Goal: Information Seeking & Learning: Learn about a topic

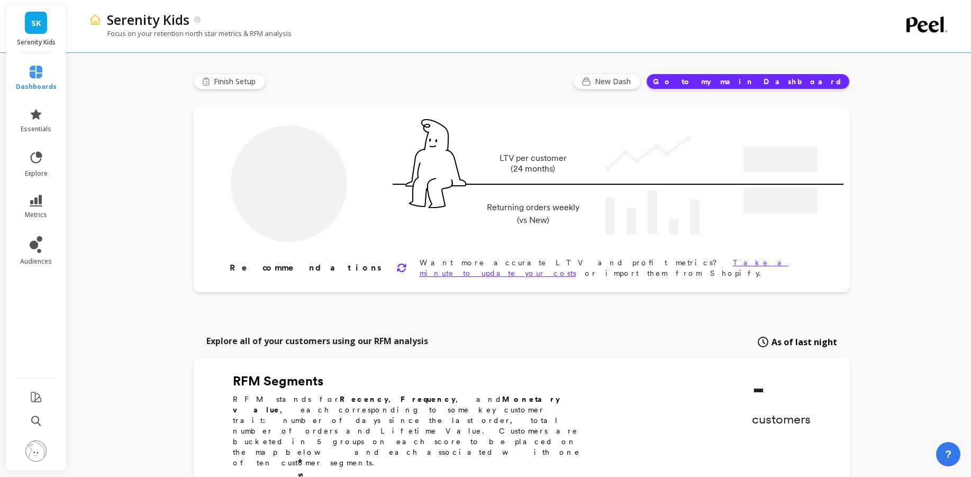
type input "Champions"
type input "11124"
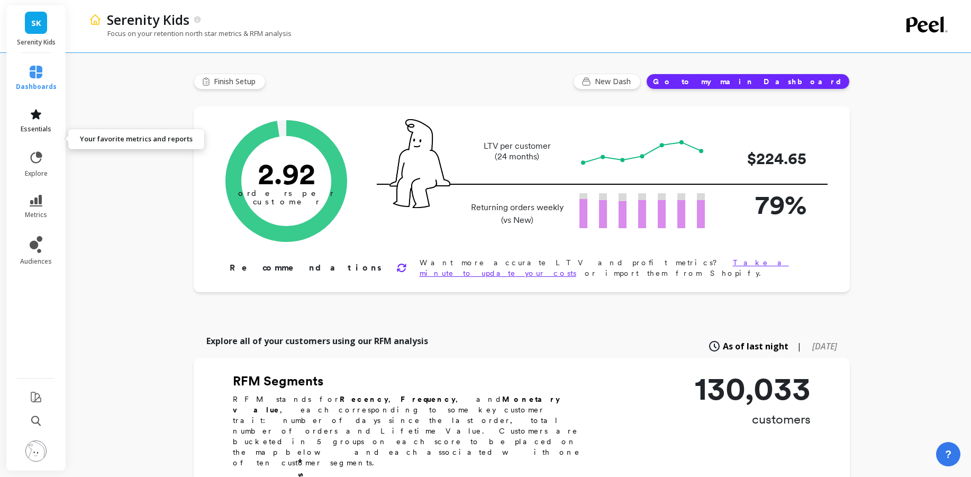
click at [41, 133] on link "essentials" at bounding box center [36, 120] width 41 height 25
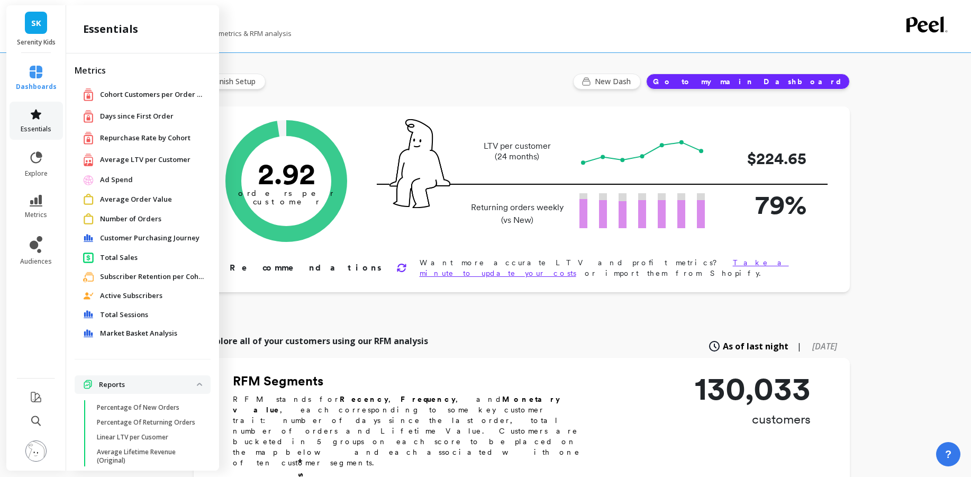
scroll to position [19, 0]
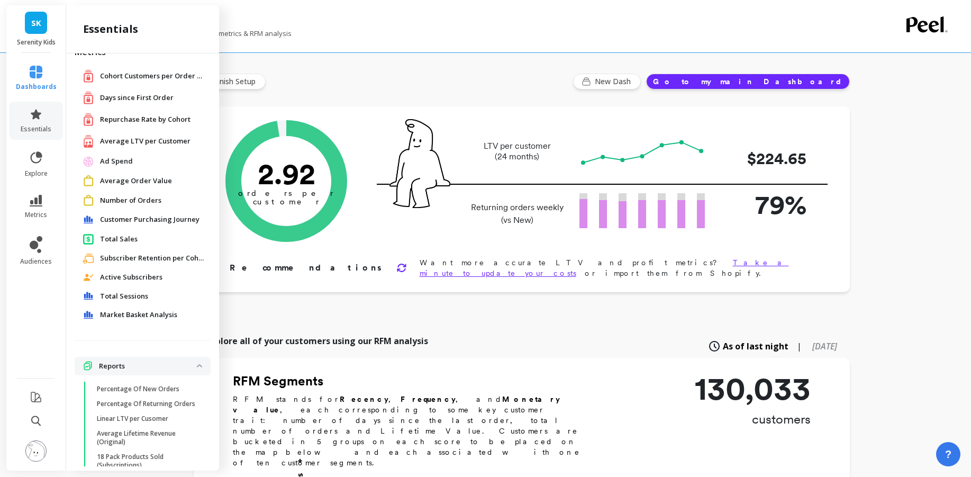
click at [155, 225] on span "Customer Purchasing Journey" at bounding box center [149, 219] width 99 height 11
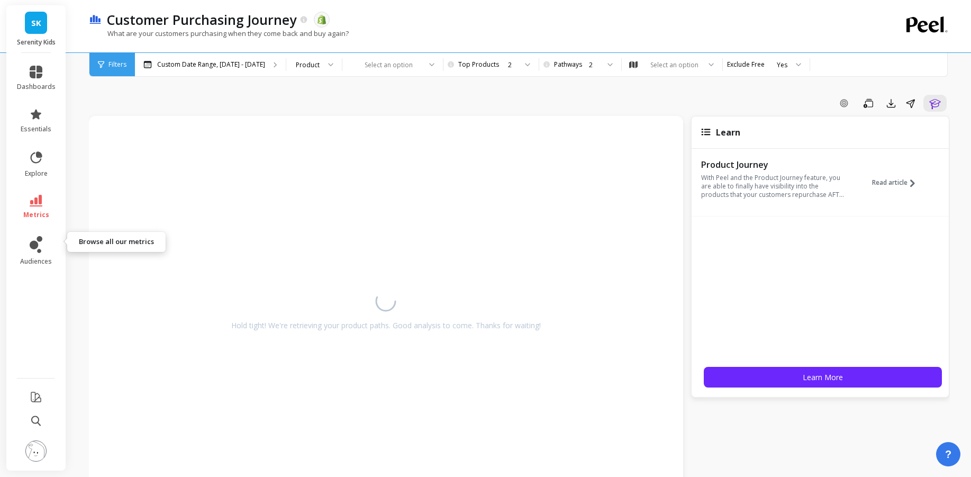
click at [42, 206] on icon at bounding box center [36, 201] width 13 height 12
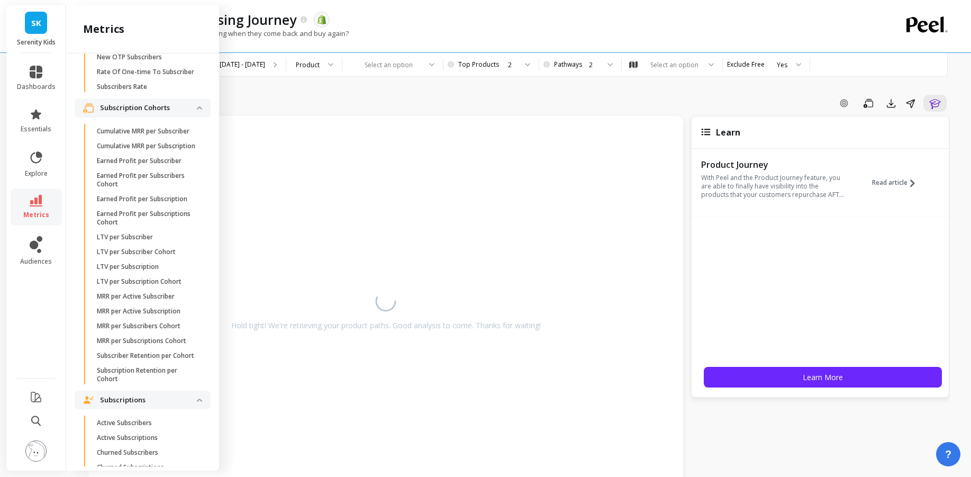
scroll to position [2843, 0]
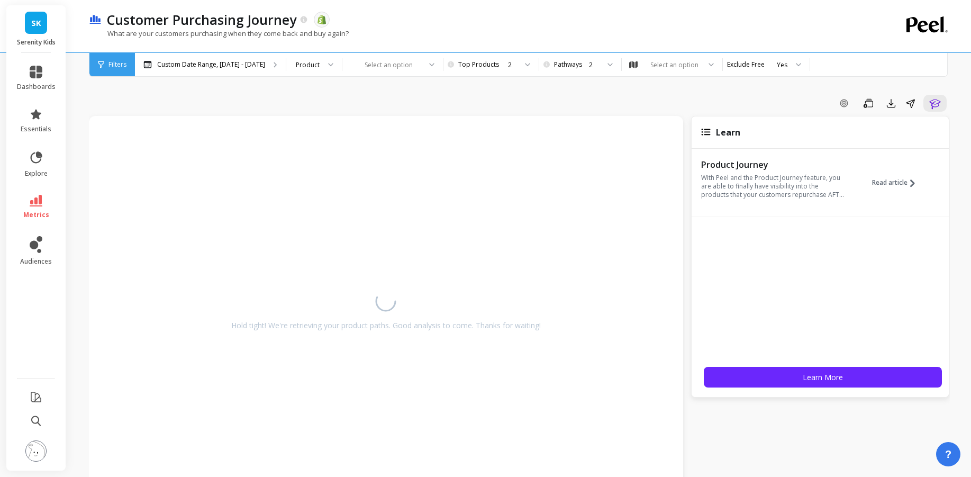
scroll to position [0, 0]
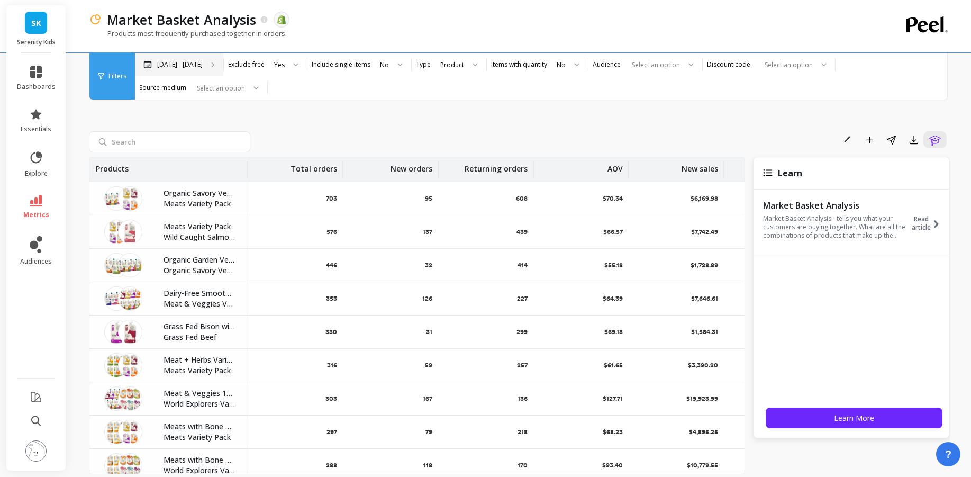
click at [223, 64] on div "[DATE] - [DATE]" at bounding box center [179, 64] width 88 height 23
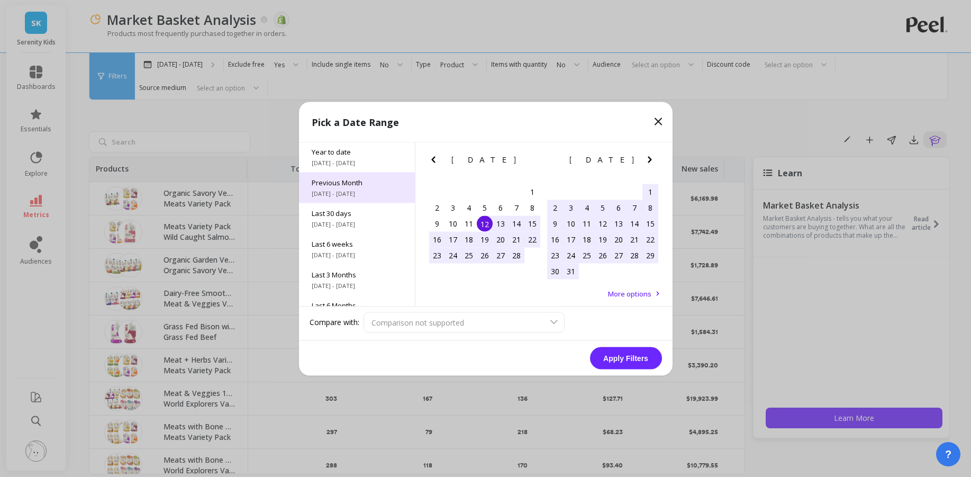
drag, startPoint x: 343, startPoint y: 162, endPoint x: 353, endPoint y: 189, distance: 28.5
click at [343, 162] on div "Year to date 1/1/2025 - 8/12/2025" at bounding box center [357, 156] width 116 height 31
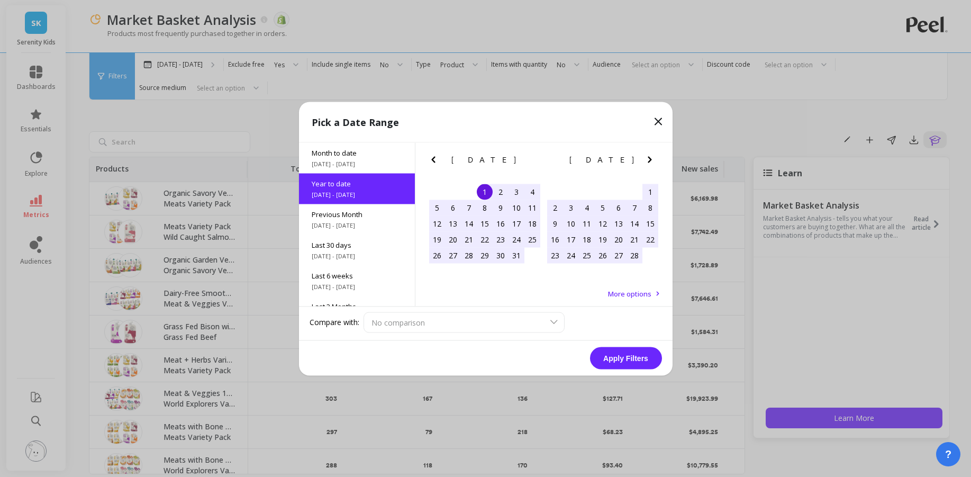
click at [625, 364] on button "Apply Filters" at bounding box center [626, 357] width 72 height 22
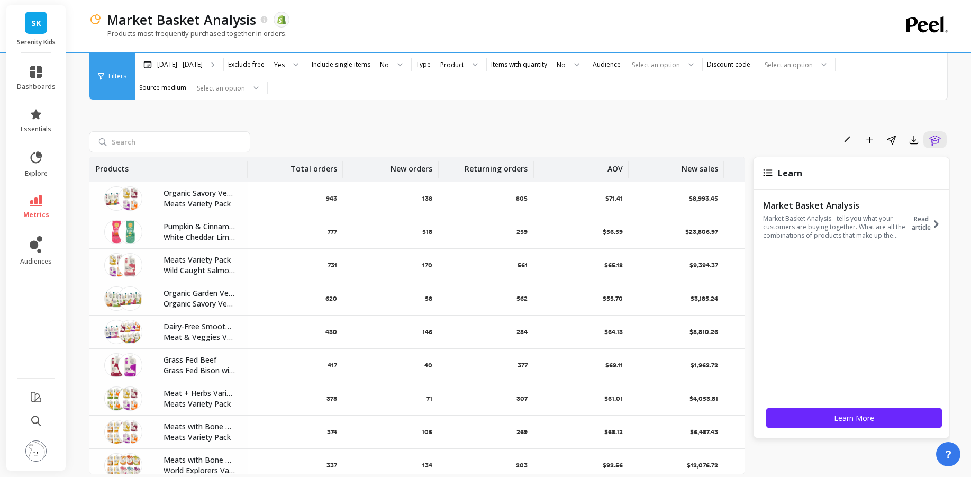
click at [353, 112] on div "Rename Add to Dashboard Share Export Learn Products Total orders New orders Ret…" at bounding box center [519, 279] width 861 height 447
click at [370, 63] on label "Include single items" at bounding box center [341, 64] width 59 height 8
click at [402, 62] on div at bounding box center [396, 64] width 13 height 23
click at [285, 66] on div "Yes" at bounding box center [279, 65] width 11 height 10
click at [465, 59] on div "Product" at bounding box center [452, 65] width 26 height 12
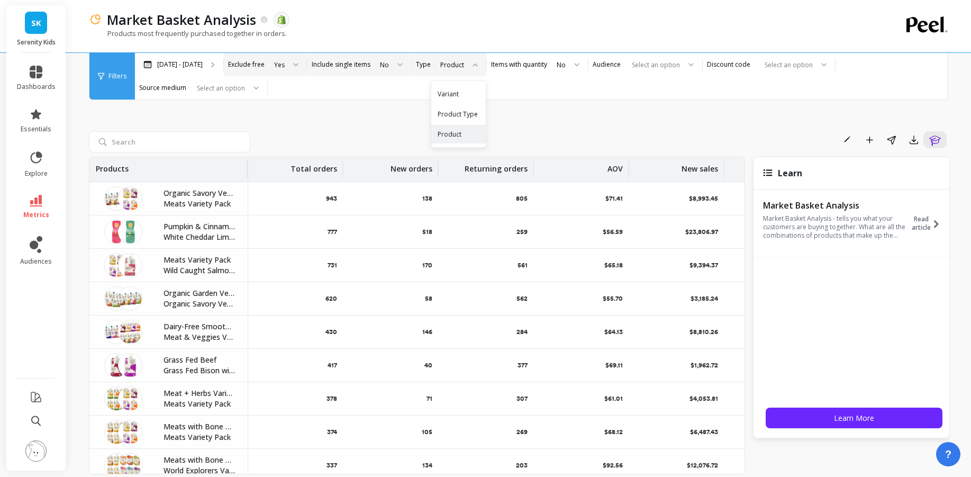
click at [594, 108] on div "Rename Add to Dashboard Share Export Learn Products Total orders New orders Ret…" at bounding box center [519, 279] width 861 height 447
click at [411, 69] on div "No" at bounding box center [390, 64] width 41 height 23
click at [404, 89] on div "Yes" at bounding box center [390, 94] width 27 height 10
click at [567, 63] on div "No" at bounding box center [562, 65] width 9 height 10
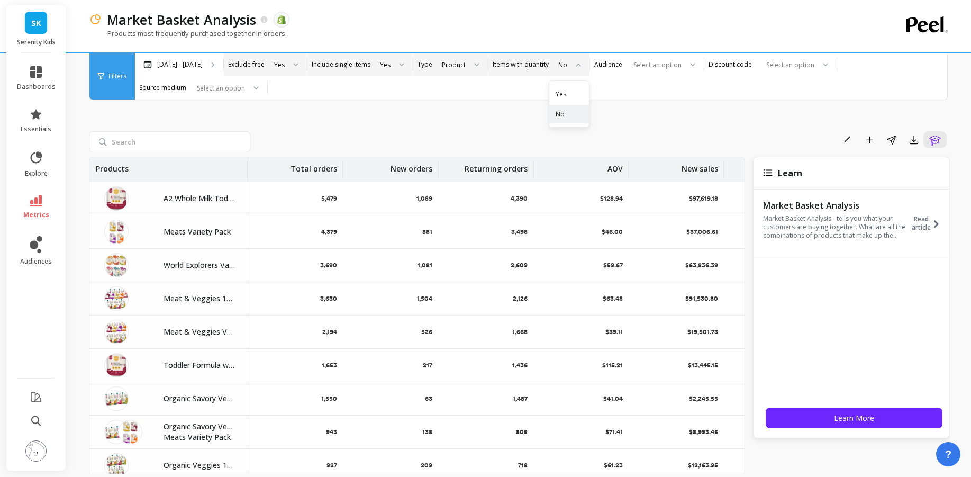
click at [589, 87] on div "Yes" at bounding box center [569, 94] width 40 height 19
click at [465, 67] on div "Product" at bounding box center [454, 65] width 24 height 10
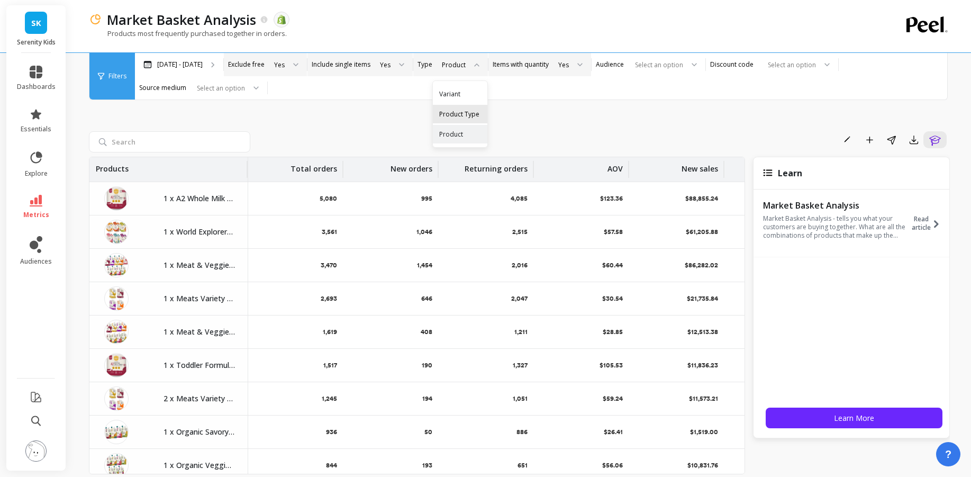
click at [481, 117] on div "Product Type" at bounding box center [460, 114] width 42 height 10
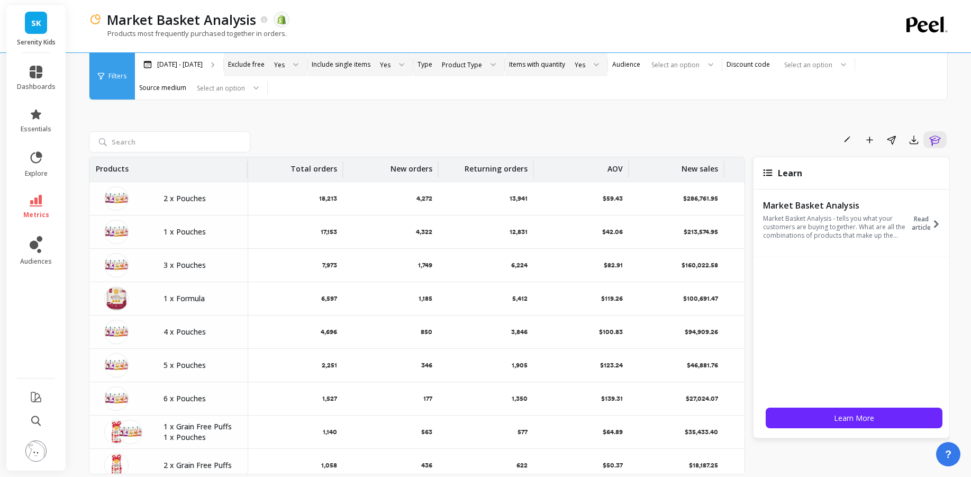
click at [482, 62] on div "Product Type" at bounding box center [462, 65] width 40 height 10
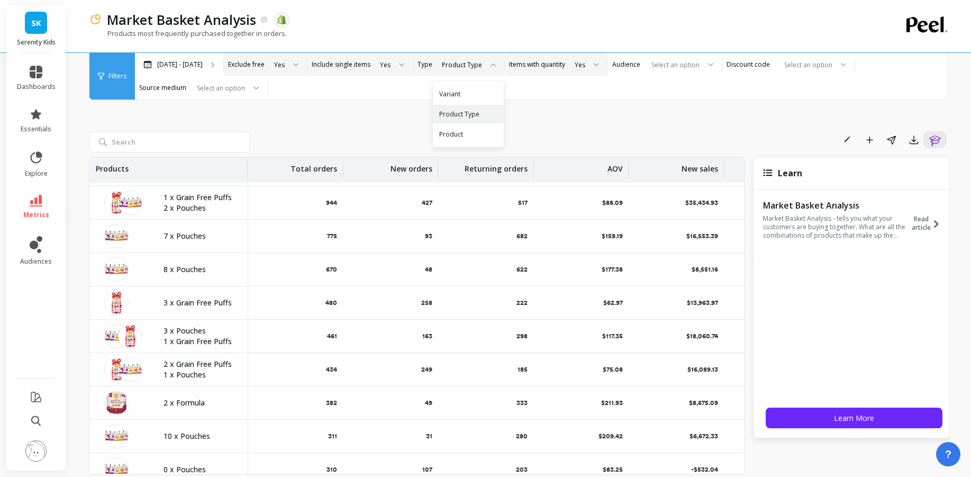
scroll to position [345, 0]
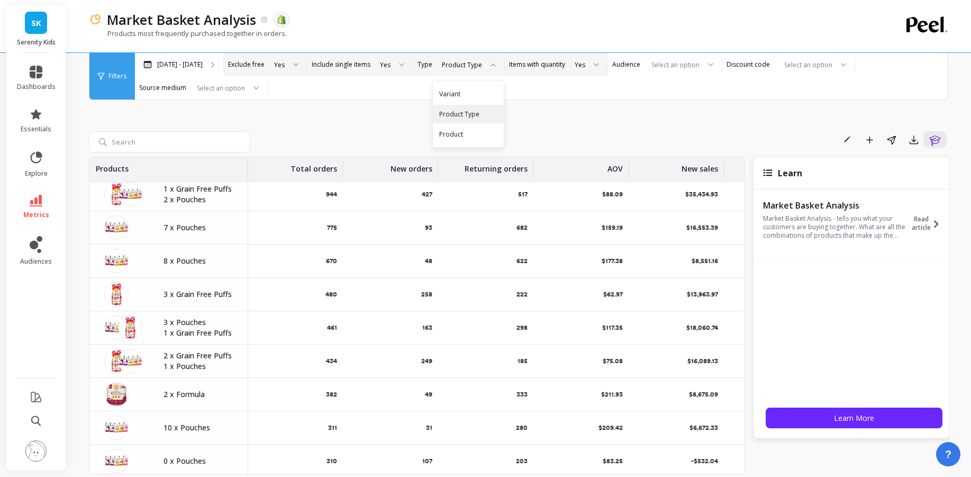
drag, startPoint x: 603, startPoint y: 131, endPoint x: 608, endPoint y: 126, distance: 6.7
click at [605, 130] on div "Rename Add to Dashboard Share Export Learn Products Total orders New orders Ret…" at bounding box center [519, 279] width 861 height 447
click at [607, 65] on div "Yes" at bounding box center [586, 64] width 42 height 23
click at [600, 115] on div "No" at bounding box center [586, 114] width 29 height 10
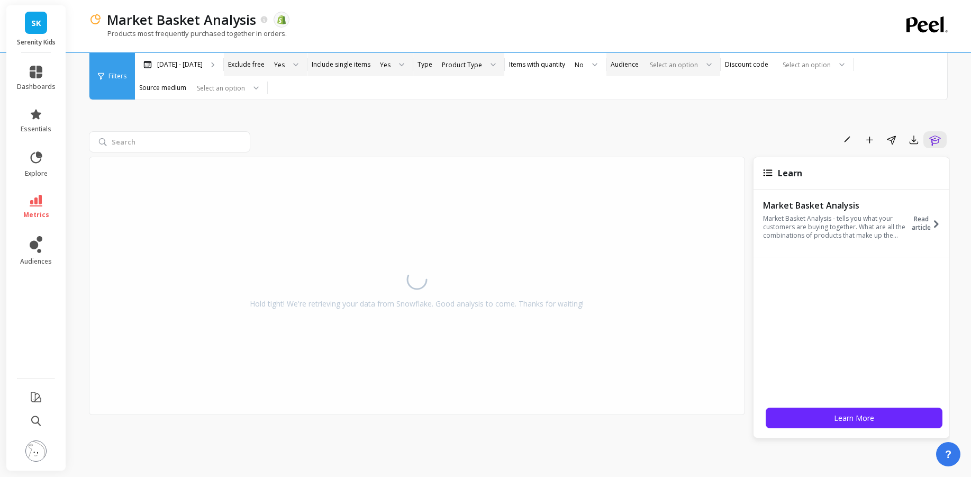
click at [698, 62] on div at bounding box center [671, 65] width 52 height 10
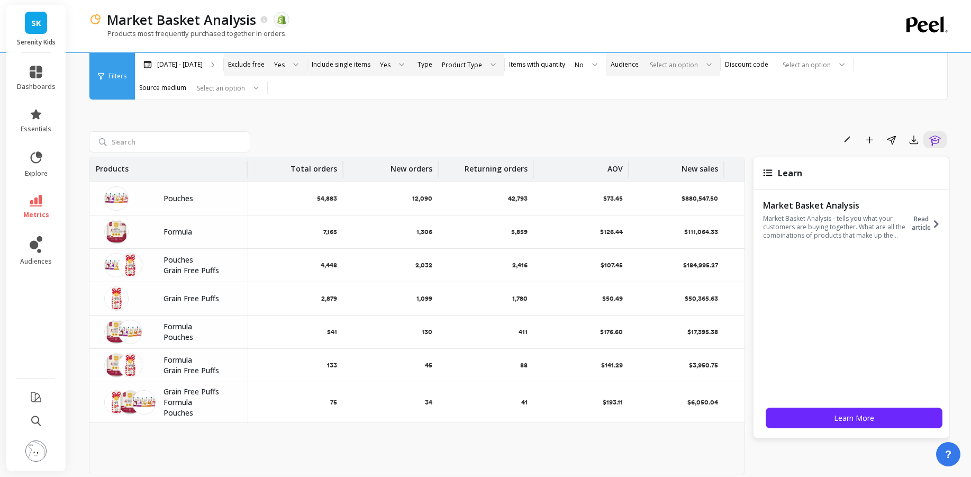
drag, startPoint x: 552, startPoint y: 143, endPoint x: 303, endPoint y: 158, distance: 249.0
click at [551, 143] on div "Rename Add to Dashboard Share Export Learn" at bounding box center [601, 139] width 695 height 17
click at [259, 85] on div at bounding box center [252, 87] width 13 height 23
click at [371, 120] on div "Rename Add to Dashboard Share Export Learn Products Total orders New orders Ret…" at bounding box center [519, 279] width 861 height 447
click at [49, 219] on span "metrics" at bounding box center [36, 214] width 26 height 8
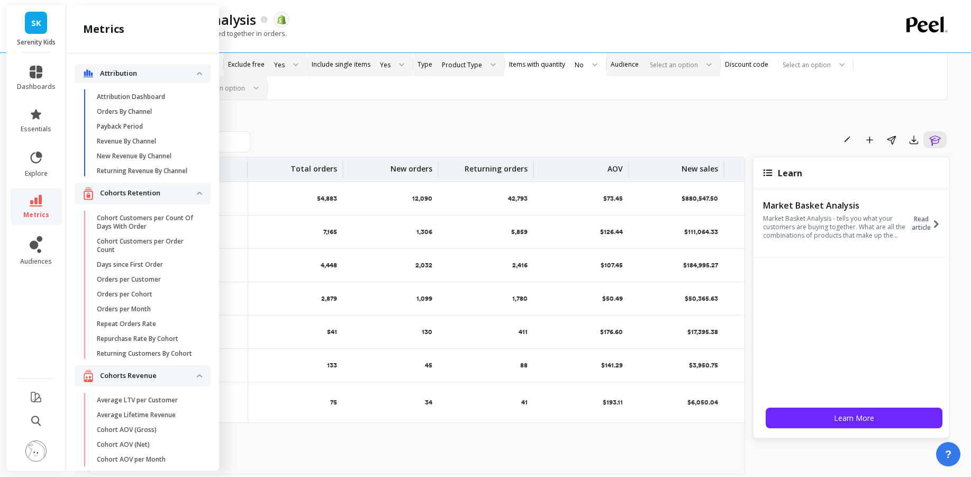
scroll to position [2833, 0]
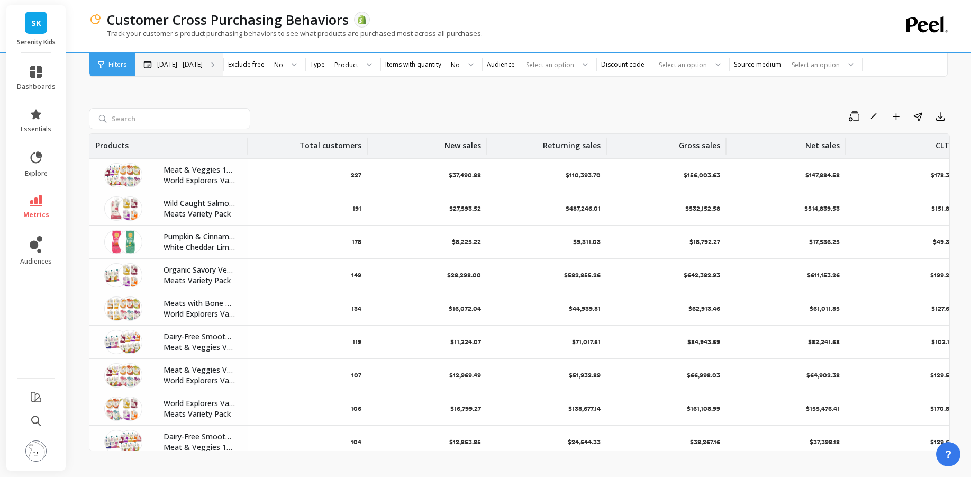
click at [223, 69] on div "[DATE] - [DATE]" at bounding box center [179, 64] width 88 height 23
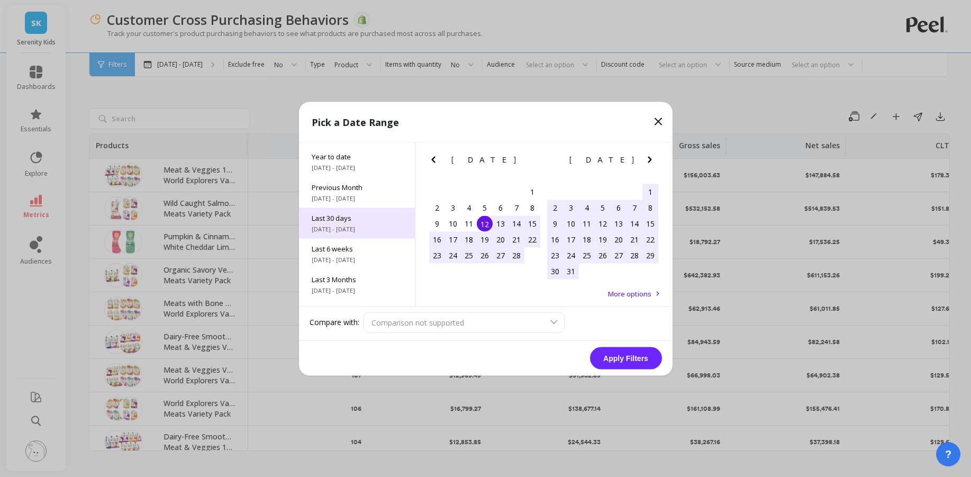
scroll to position [24, 0]
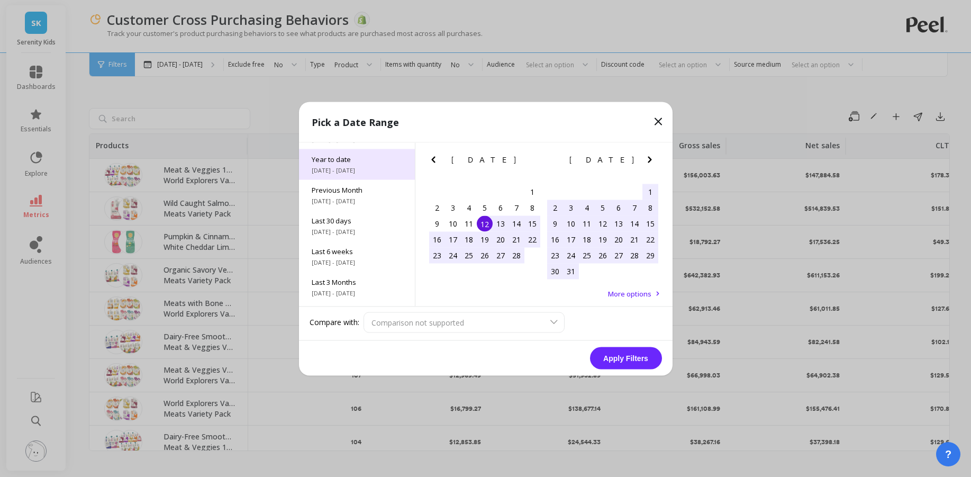
click at [361, 174] on span "[DATE] - [DATE]" at bounding box center [357, 170] width 90 height 8
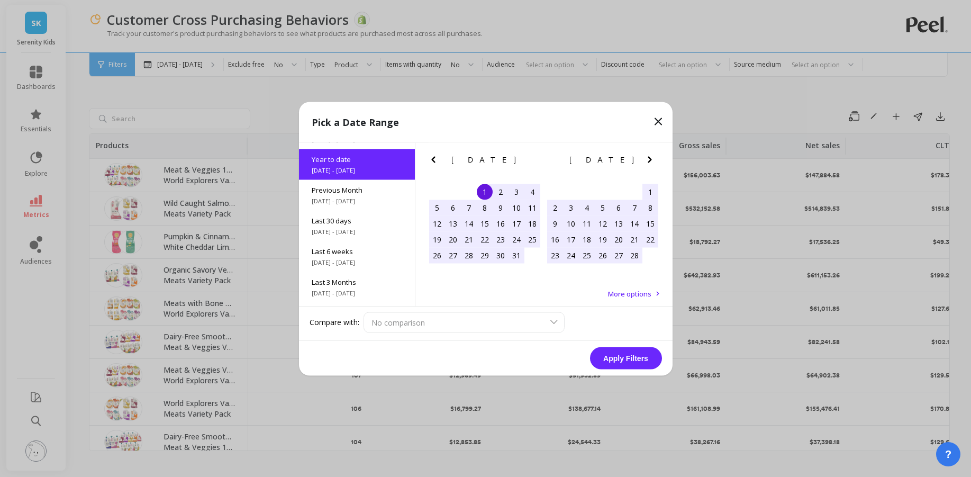
scroll to position [0, 0]
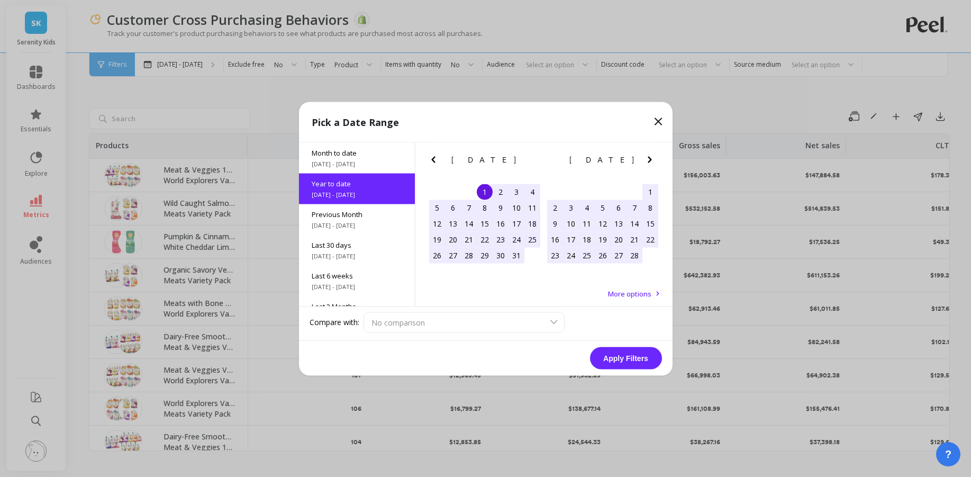
click at [614, 364] on button "Apply Filters" at bounding box center [626, 357] width 72 height 22
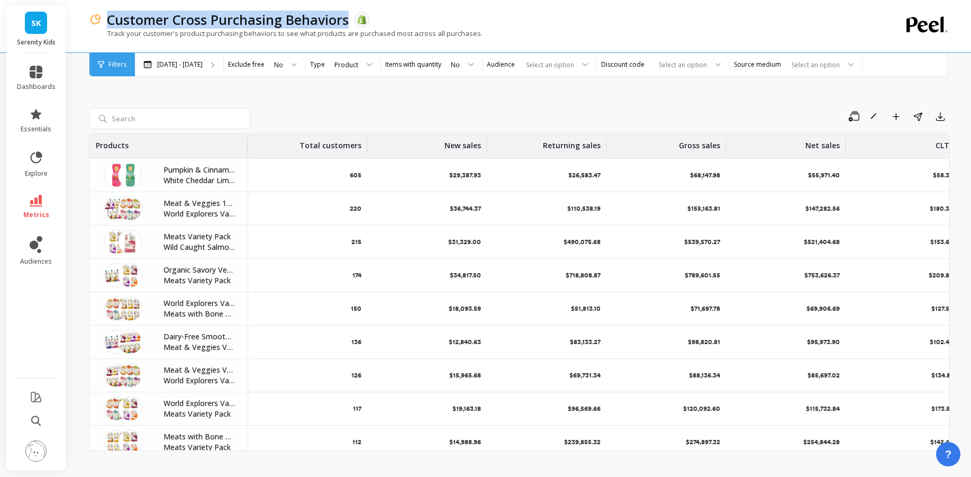
drag, startPoint x: 374, startPoint y: 22, endPoint x: 130, endPoint y: 15, distance: 245.0
click at [130, 15] on div "Customer Cross Purchasing Behaviors The data you are viewing comes from: Shopify" at bounding box center [482, 20] width 761 height 18
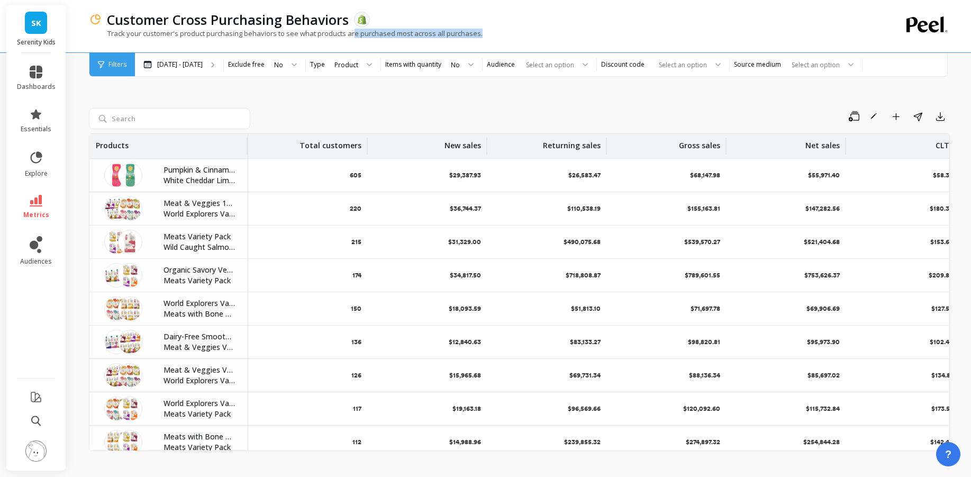
drag, startPoint x: 502, startPoint y: 37, endPoint x: 376, endPoint y: 40, distance: 125.9
click at [376, 40] on div "Track your customer's product purchasing behaviors to see what products are pur…" at bounding box center [476, 39] width 774 height 20
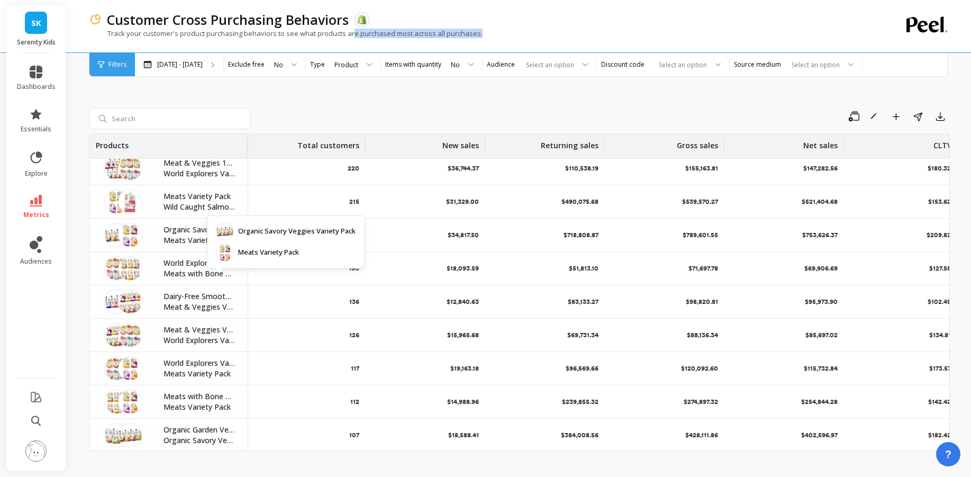
scroll to position [0, 2]
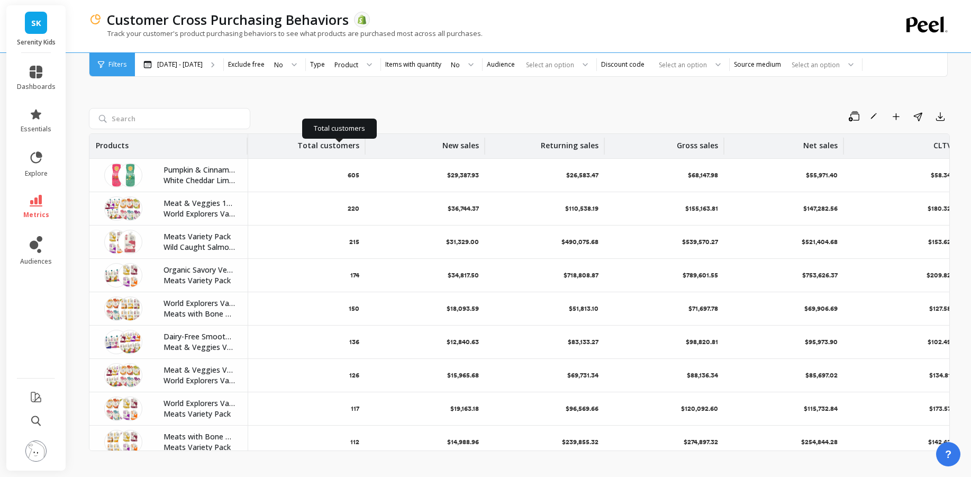
click at [353, 151] on p "Total customers" at bounding box center [328, 142] width 62 height 17
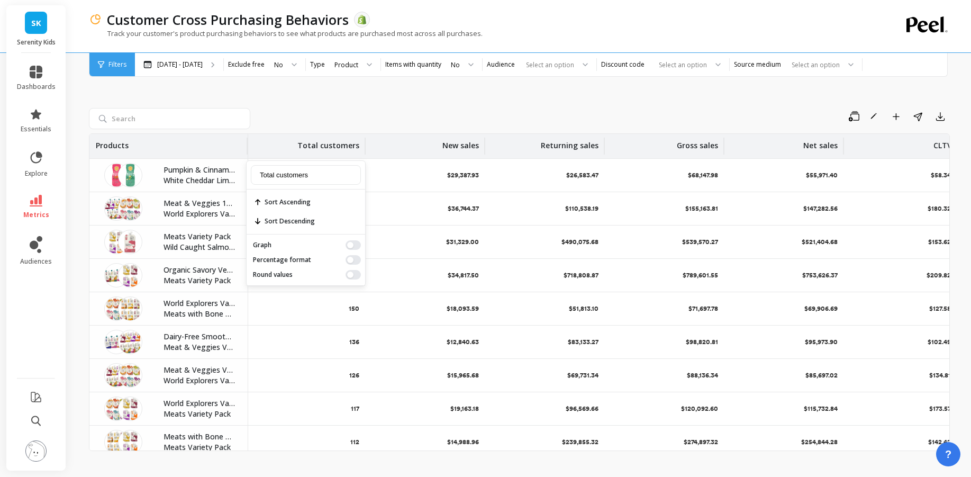
click at [399, 124] on div "Save Rename Add to Dashboard Share Export" at bounding box center [601, 116] width 695 height 17
click at [372, 64] on div at bounding box center [365, 64] width 13 height 23
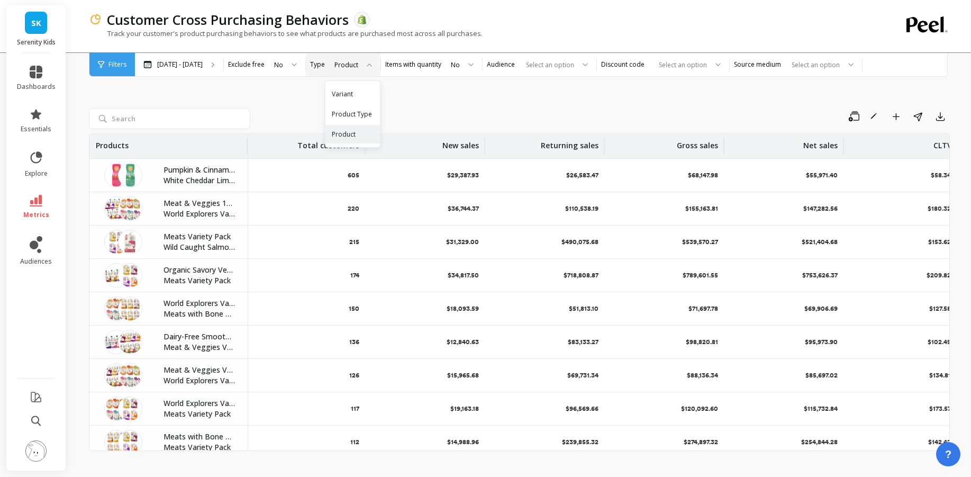
click at [347, 100] on div "Save Rename Add to Dashboard Share Export Products Total customers New sales Re…" at bounding box center [519, 268] width 861 height 424
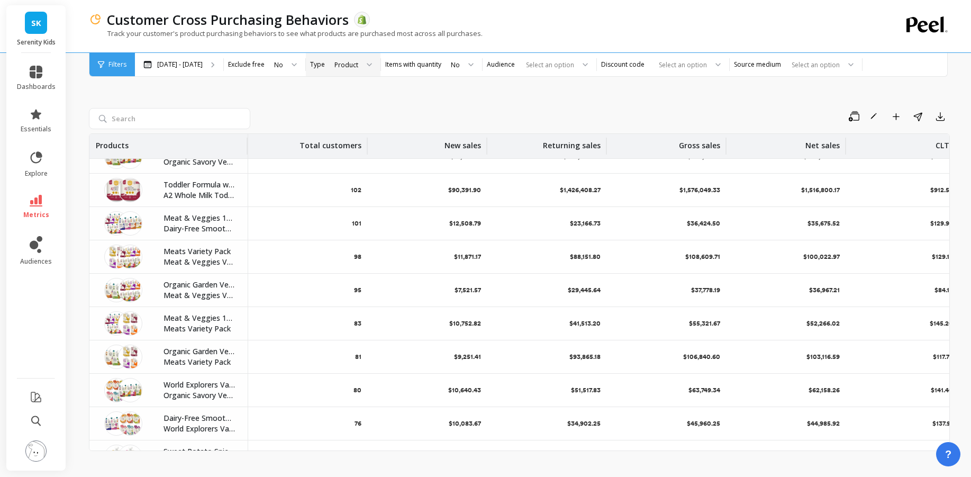
scroll to position [329, 0]
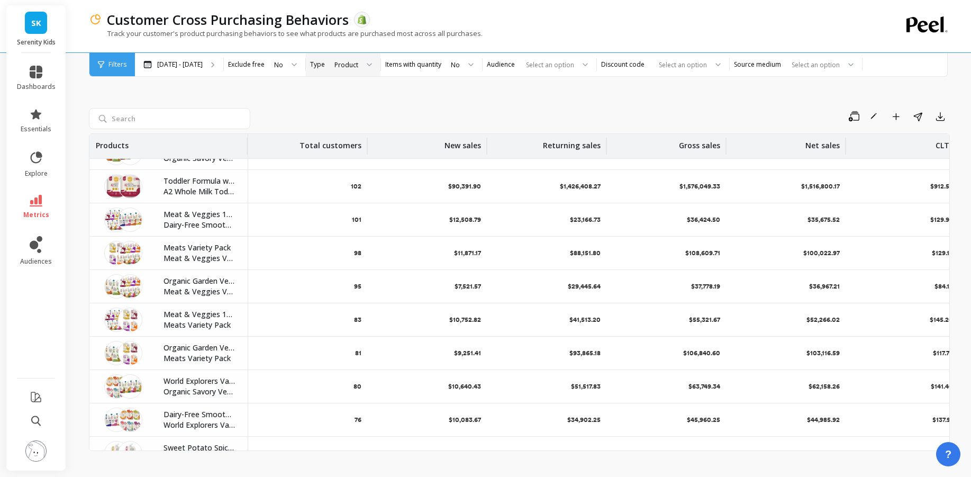
click at [216, 219] on p "Meat & Veggies 18 count Variety Pack" at bounding box center [198, 214] width 71 height 11
click at [210, 219] on p "Meat & Veggies 18 count Variety Pack" at bounding box center [198, 214] width 71 height 11
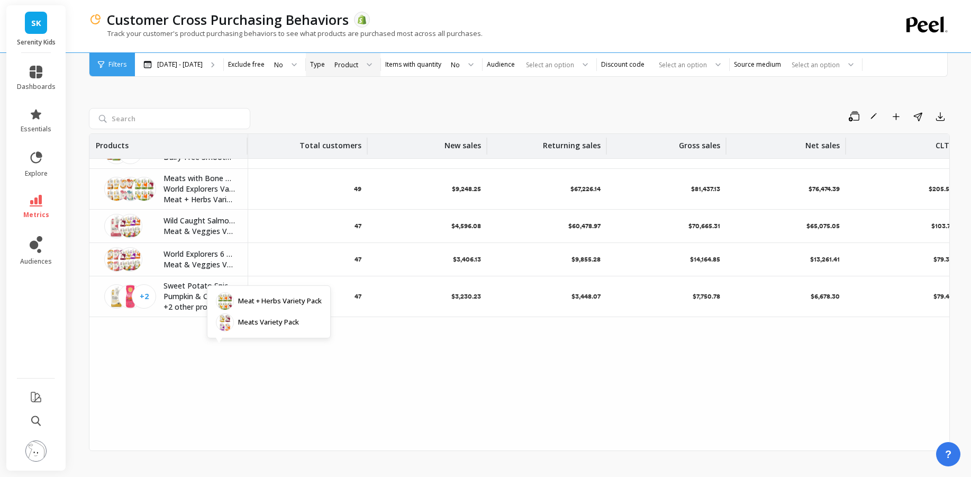
scroll to position [0, 0]
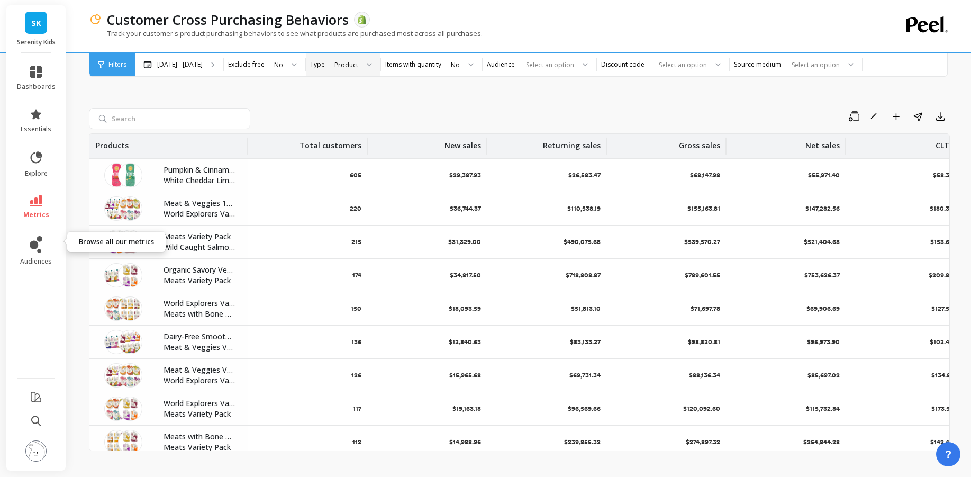
click at [40, 206] on icon at bounding box center [36, 201] width 13 height 12
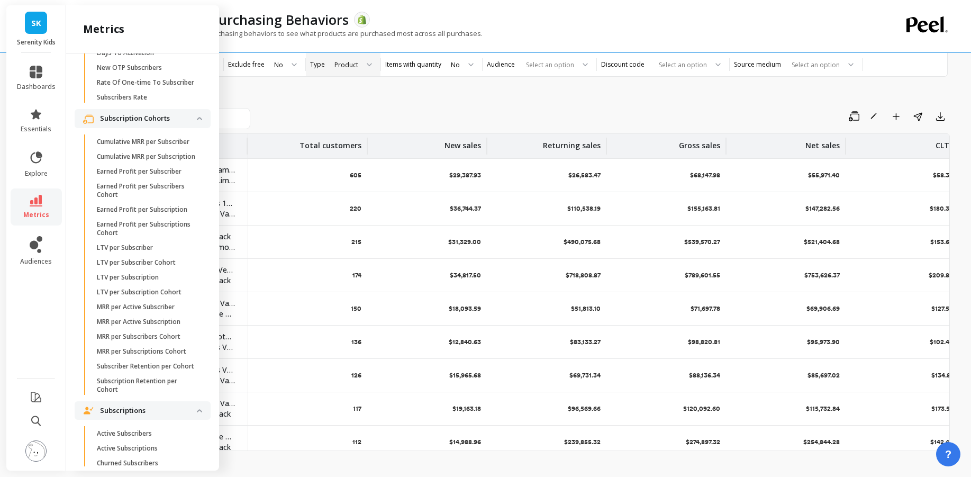
scroll to position [2836, 0]
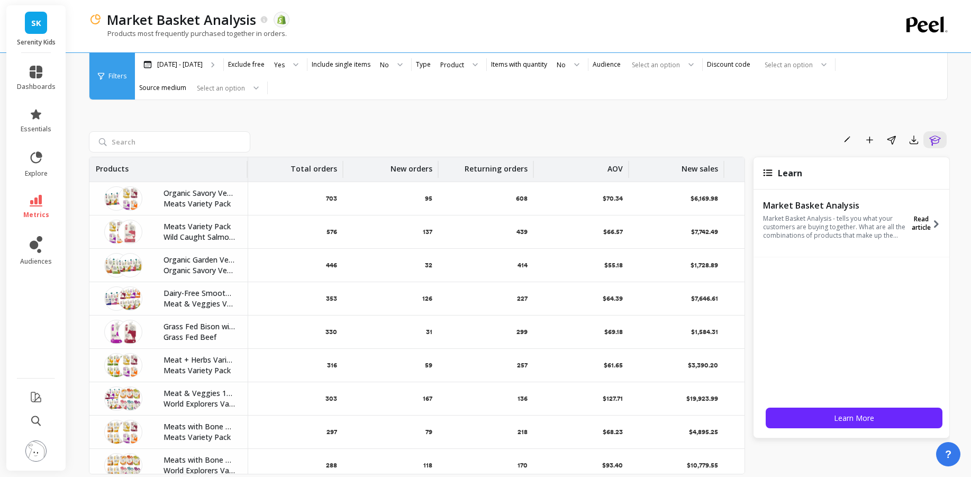
click at [922, 231] on span "Read article" at bounding box center [921, 223] width 20 height 17
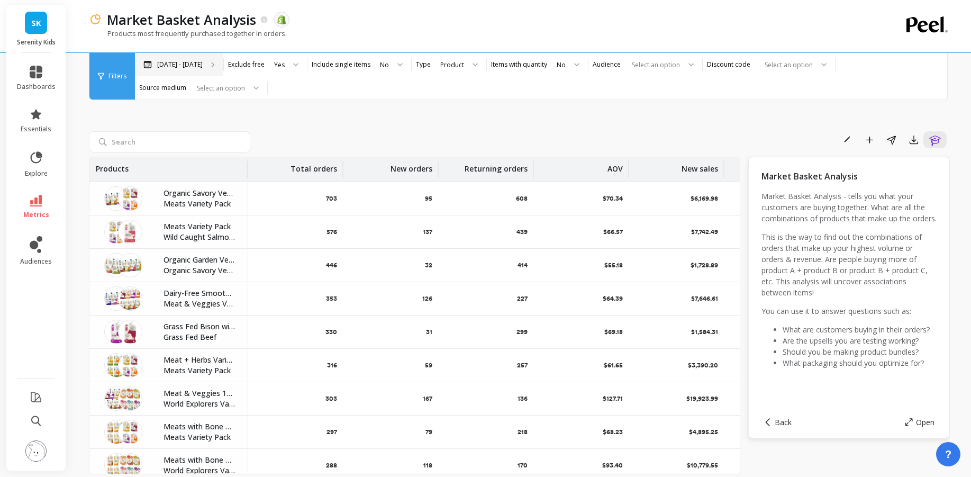
click at [203, 65] on p "[DATE] - [DATE]" at bounding box center [179, 64] width 45 height 8
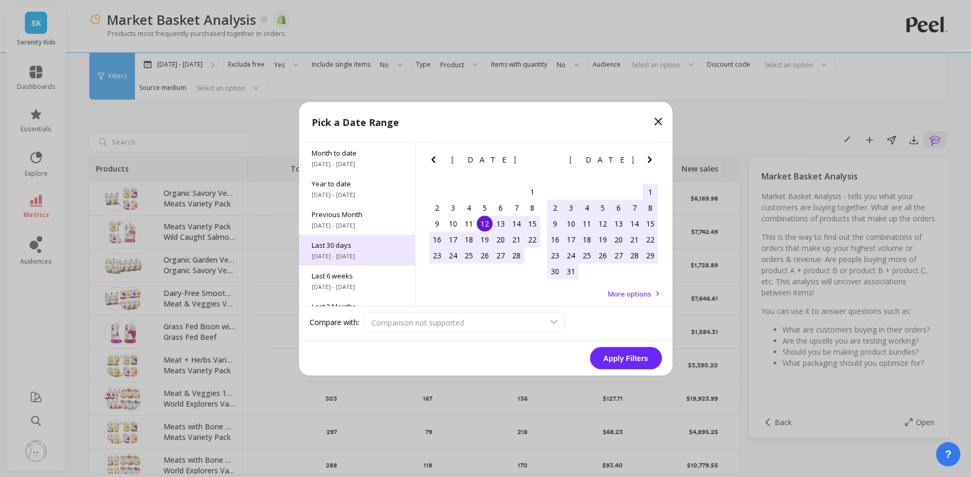
drag, startPoint x: 360, startPoint y: 198, endPoint x: 405, endPoint y: 255, distance: 72.6
click at [360, 198] on span "[DATE] - [DATE]" at bounding box center [357, 194] width 90 height 8
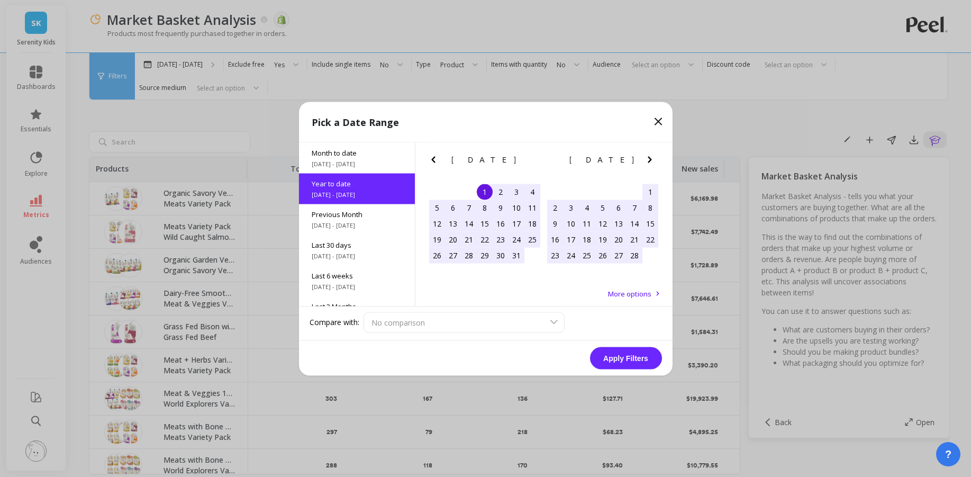
click at [620, 363] on button "Apply Filters" at bounding box center [626, 357] width 72 height 22
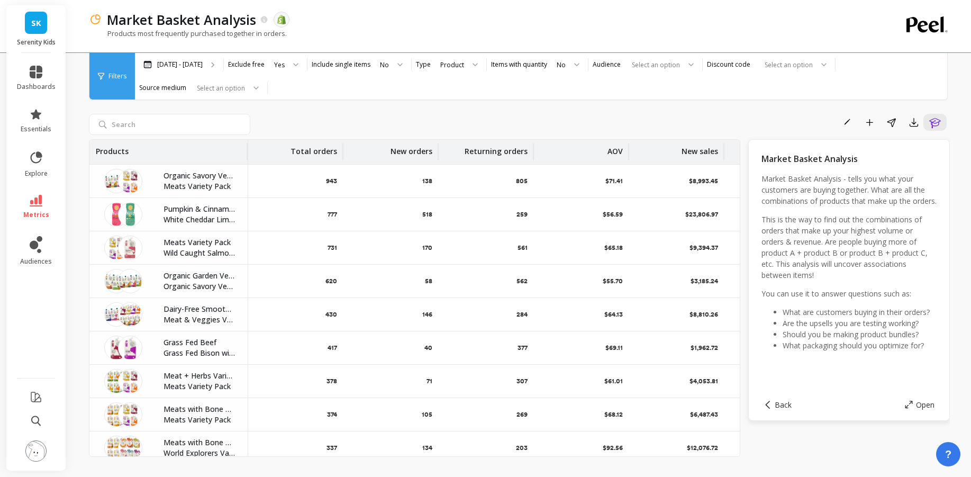
scroll to position [13, 0]
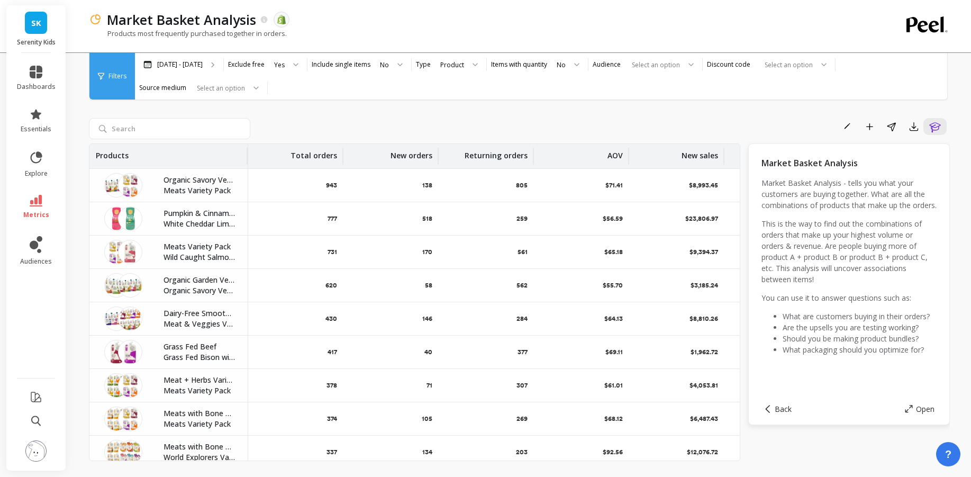
click at [47, 30] on link "SK" at bounding box center [36, 23] width 22 height 22
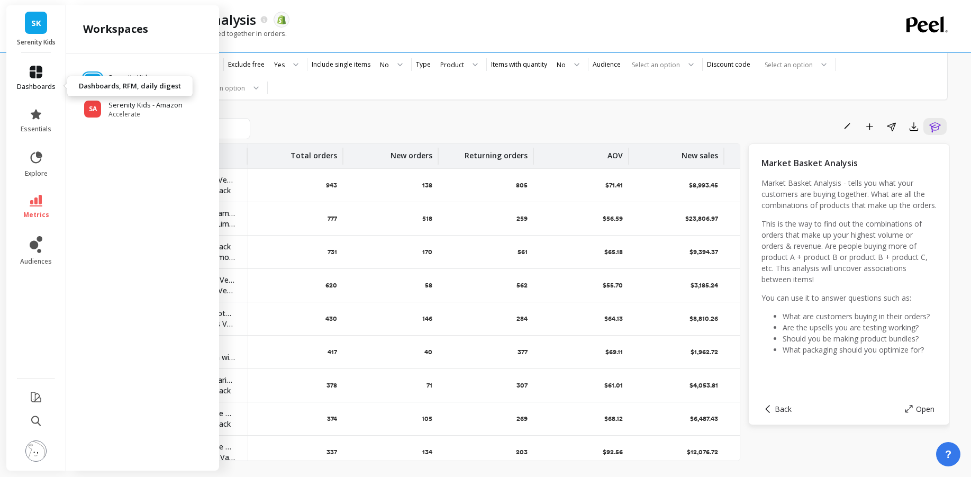
click at [52, 87] on link "dashboards" at bounding box center [36, 78] width 39 height 25
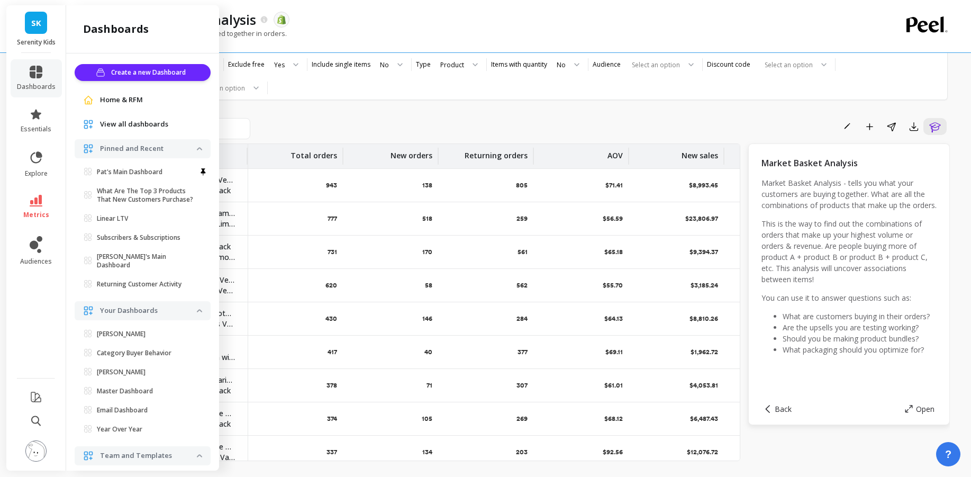
click at [41, 24] on span "SK" at bounding box center [36, 23] width 10 height 12
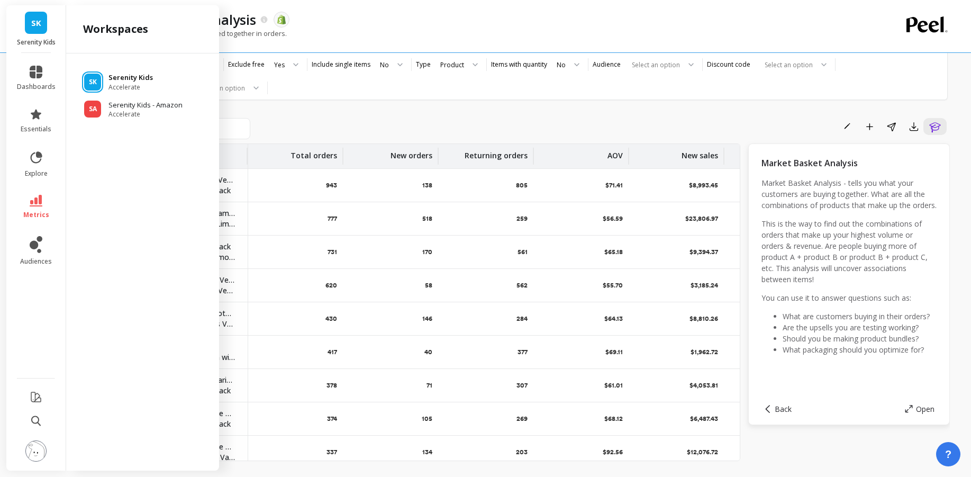
click at [145, 83] on p "Serenity Kids" at bounding box center [130, 77] width 44 height 11
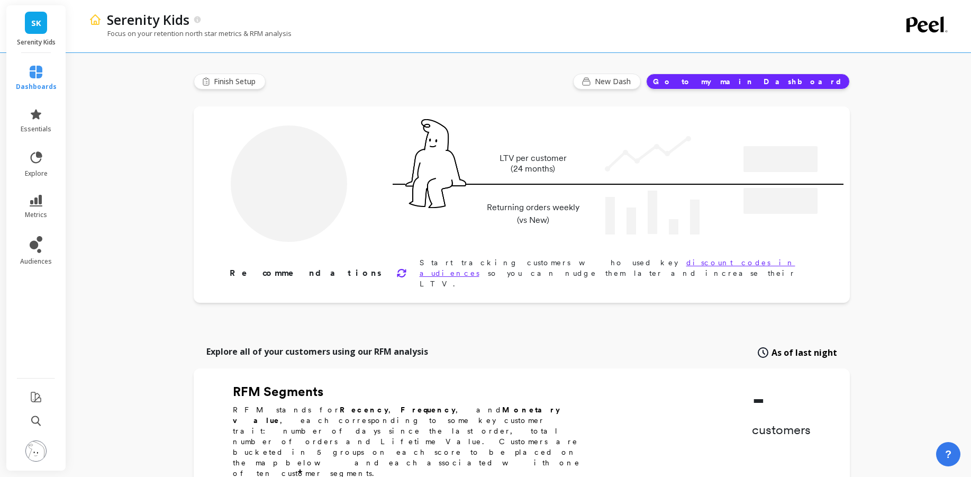
type input "Champions"
type input "11124"
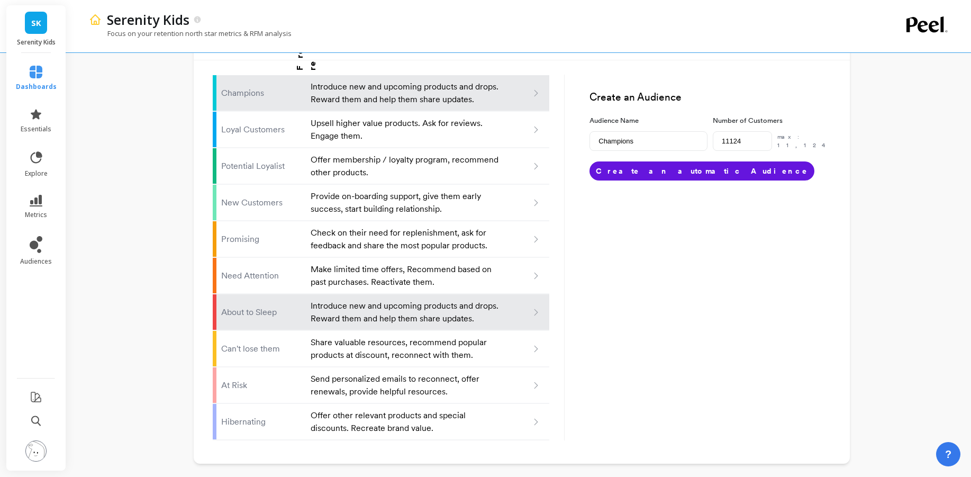
scroll to position [940, 0]
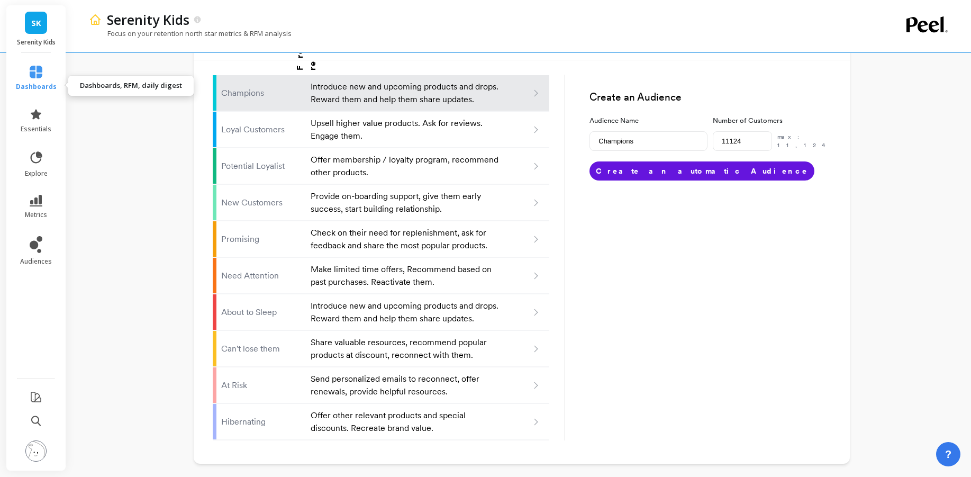
click at [42, 78] on icon at bounding box center [36, 72] width 13 height 13
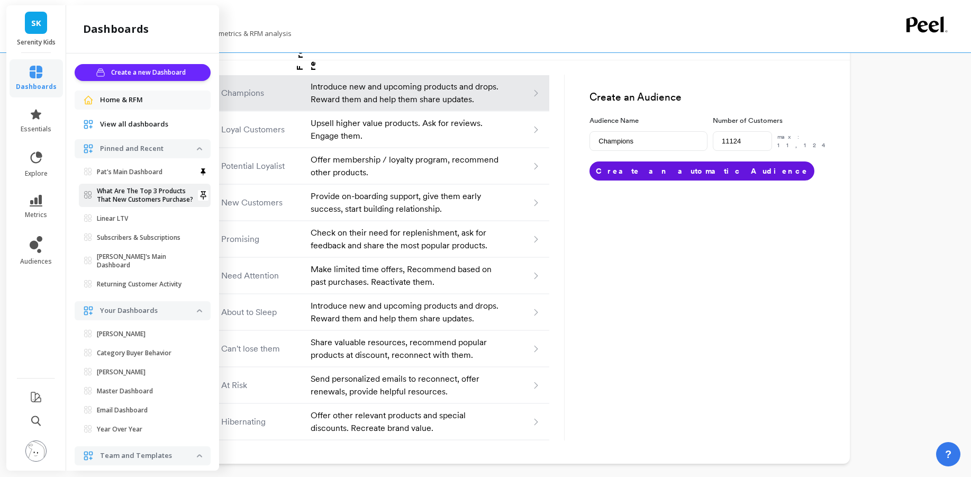
scroll to position [811, 0]
click at [129, 130] on span "View all dashboards" at bounding box center [134, 124] width 68 height 11
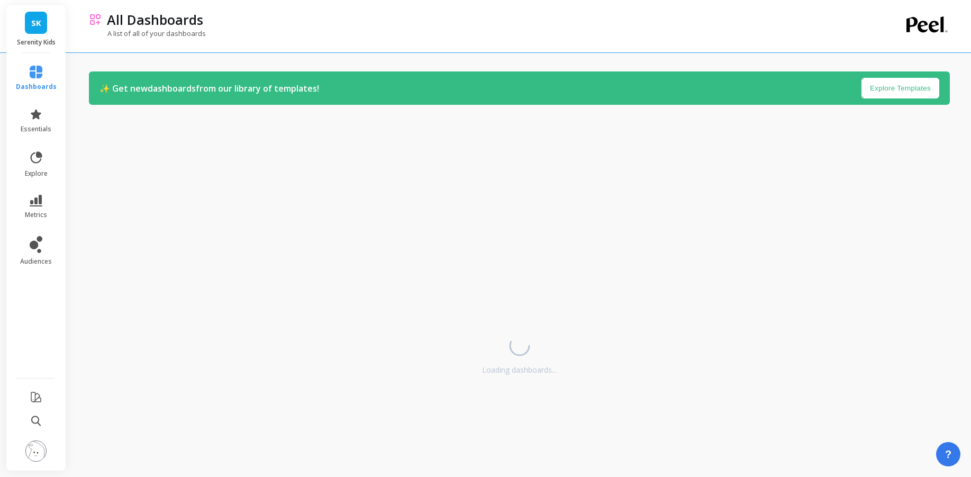
scroll to position [737, 0]
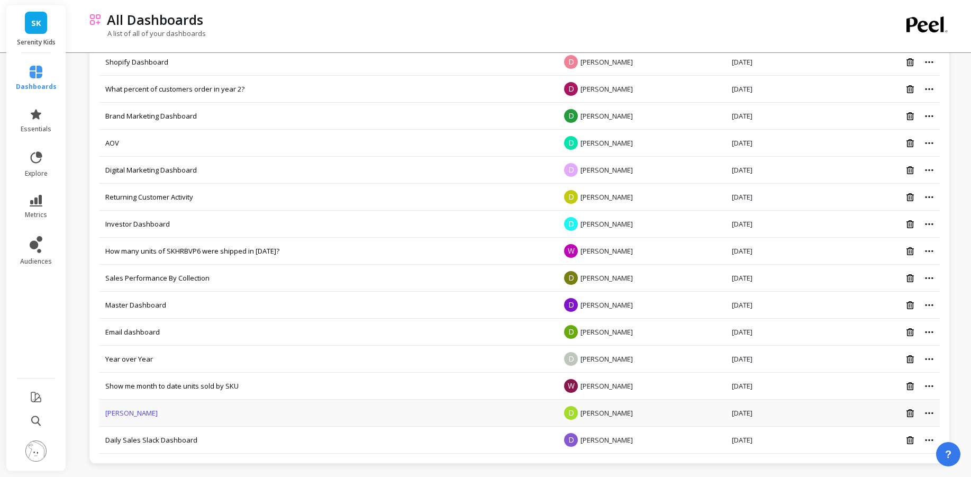
click at [134, 408] on link "Dawn" at bounding box center [131, 413] width 52 height 10
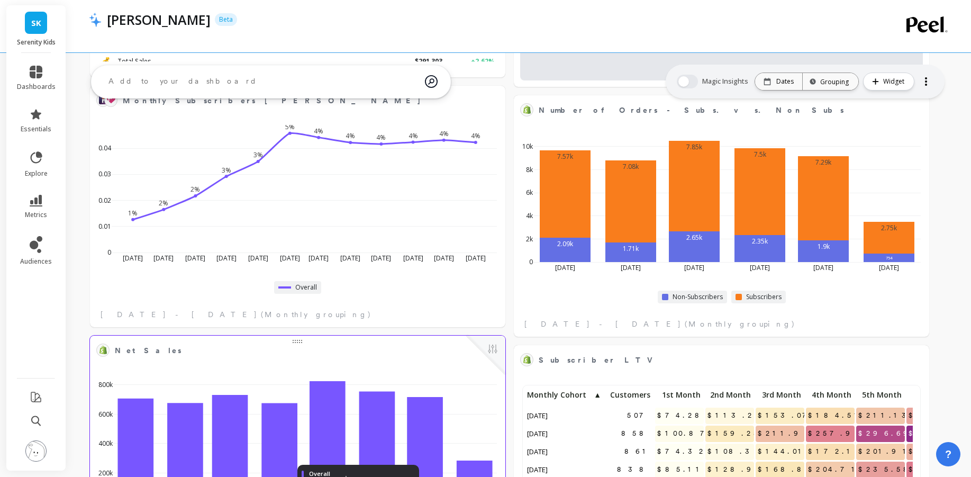
select select "sum"
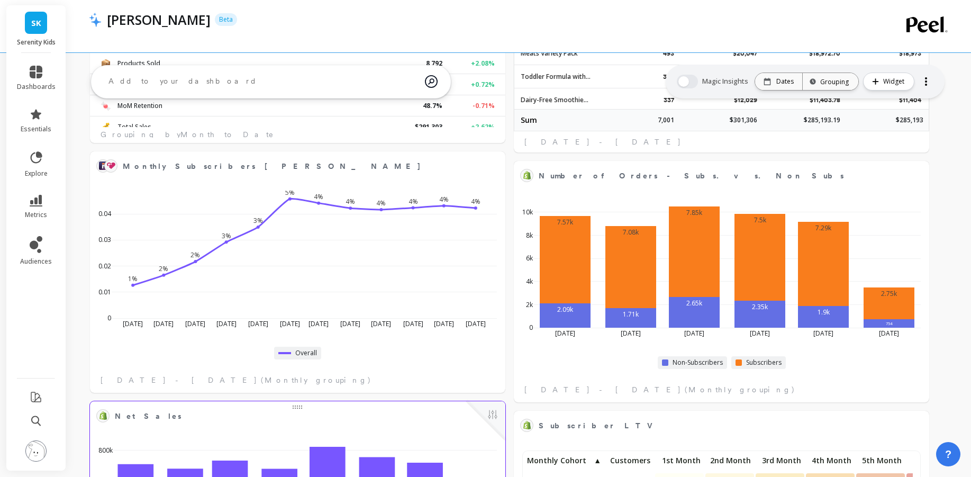
select select "sum"
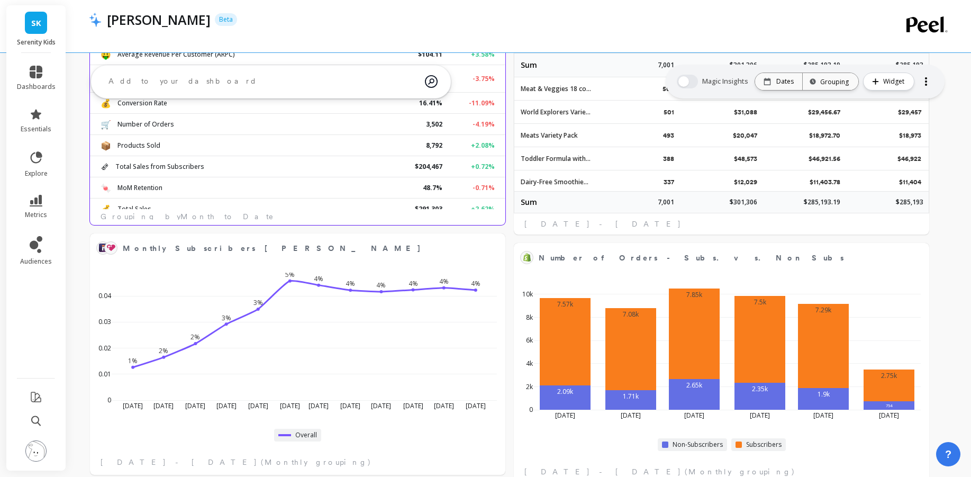
select select "sum"
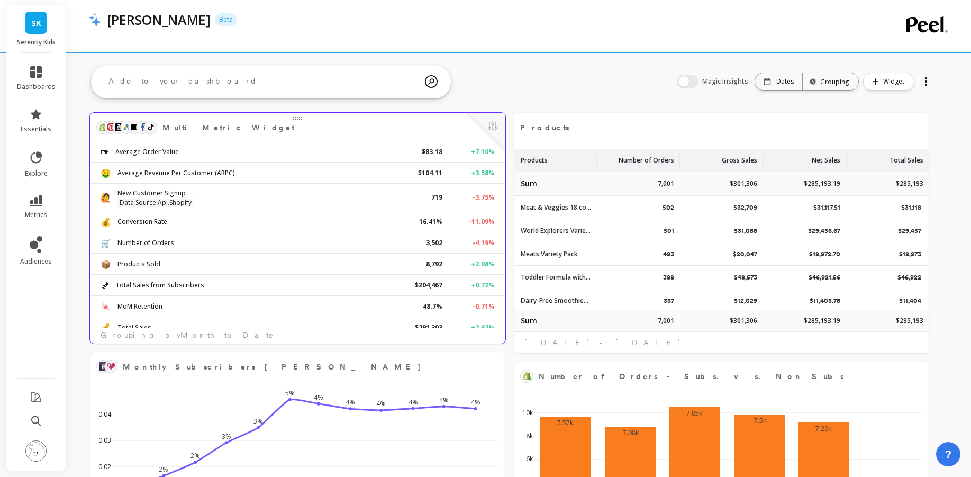
select select "sum"
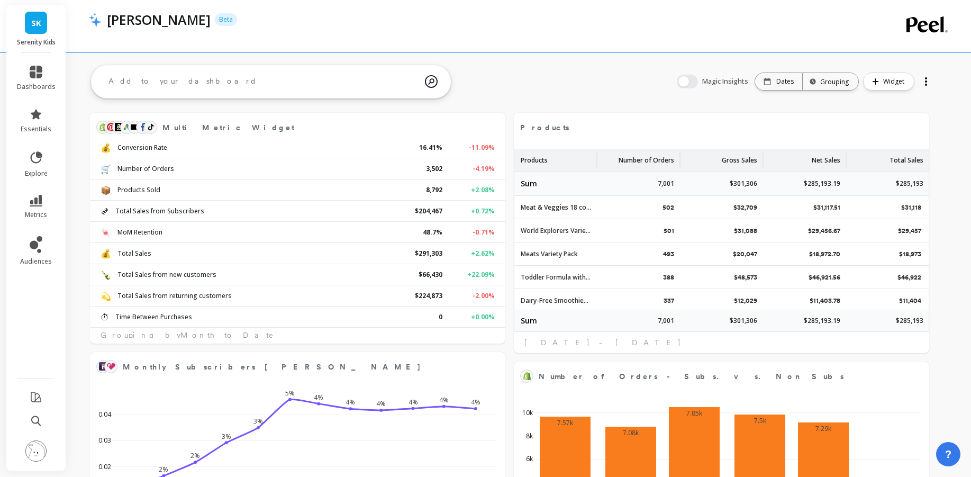
select select "sum"
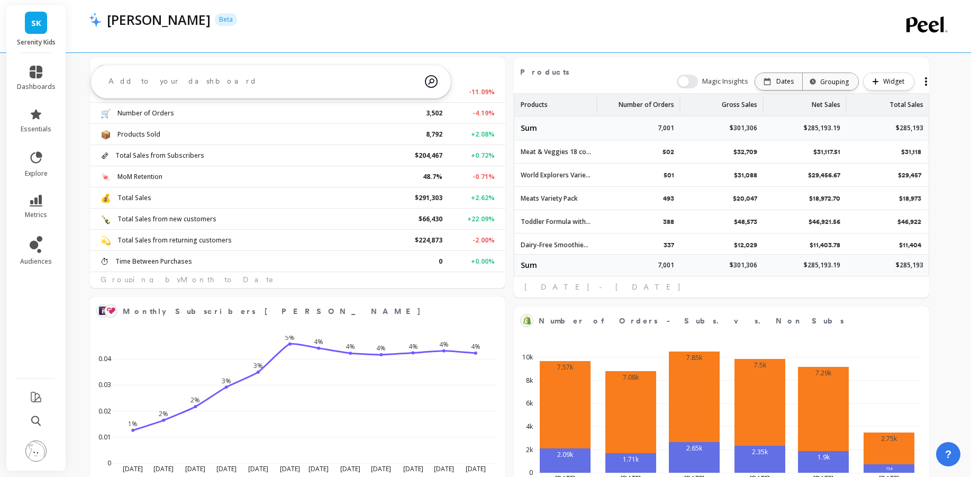
select select "sum"
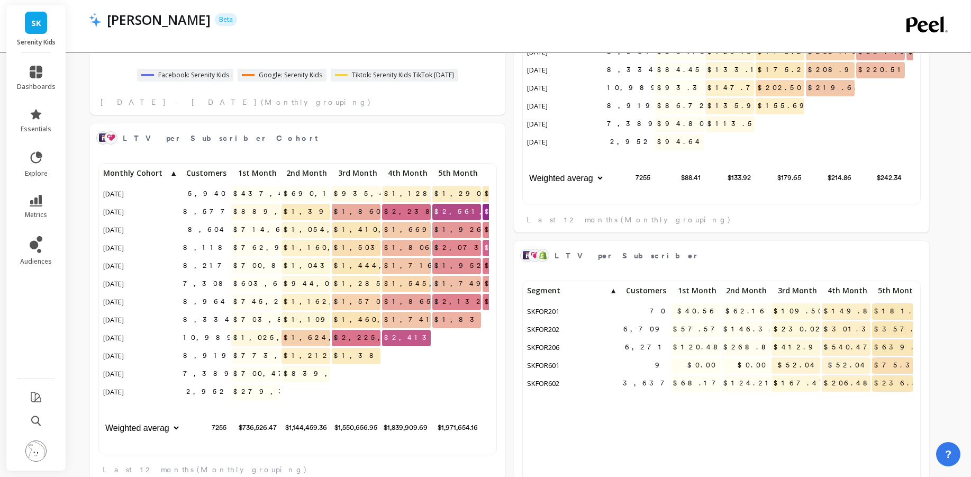
select select "sum"
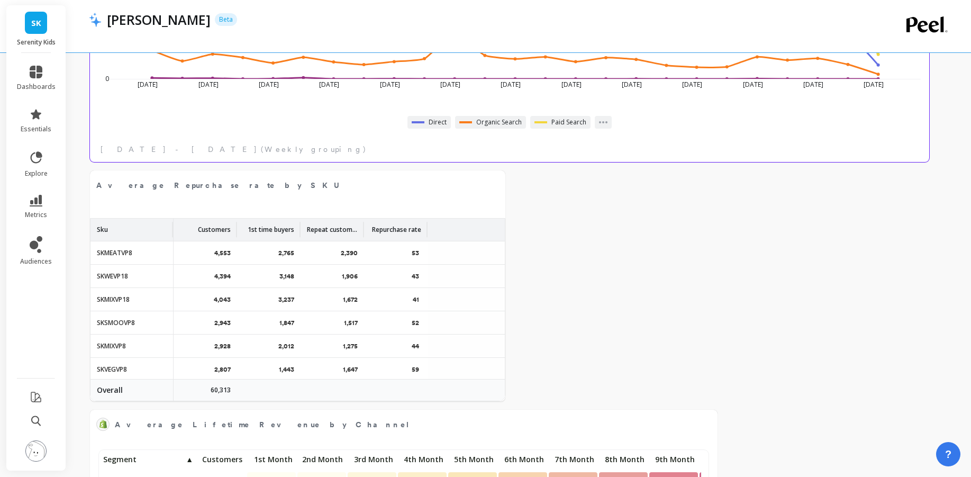
select select "sum"
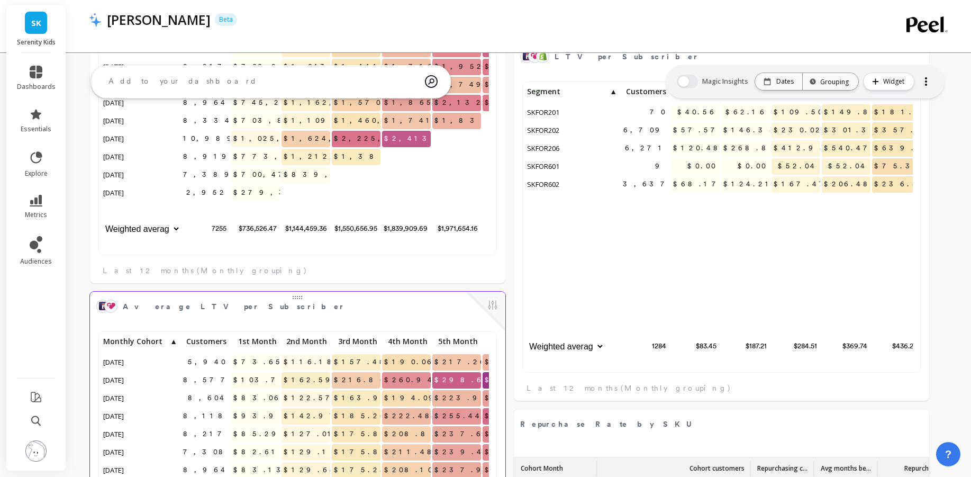
select select "sum"
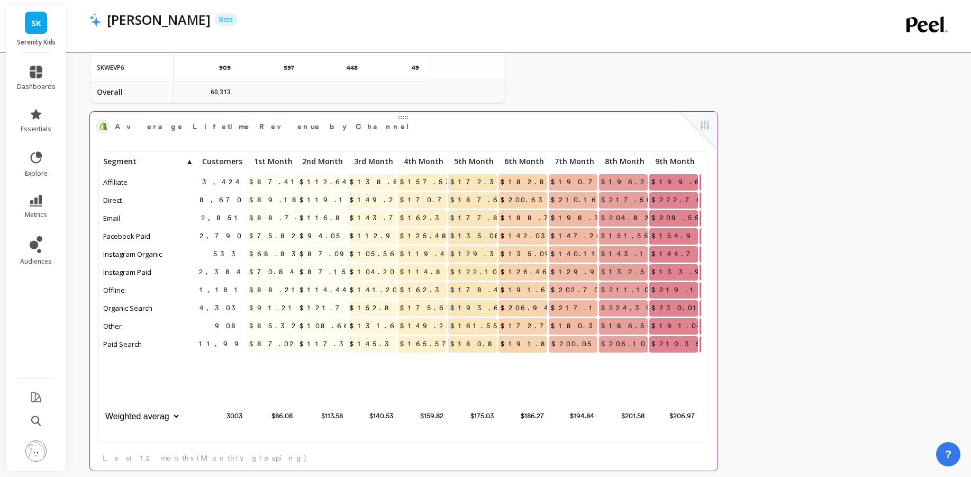
scroll to position [3824, 0]
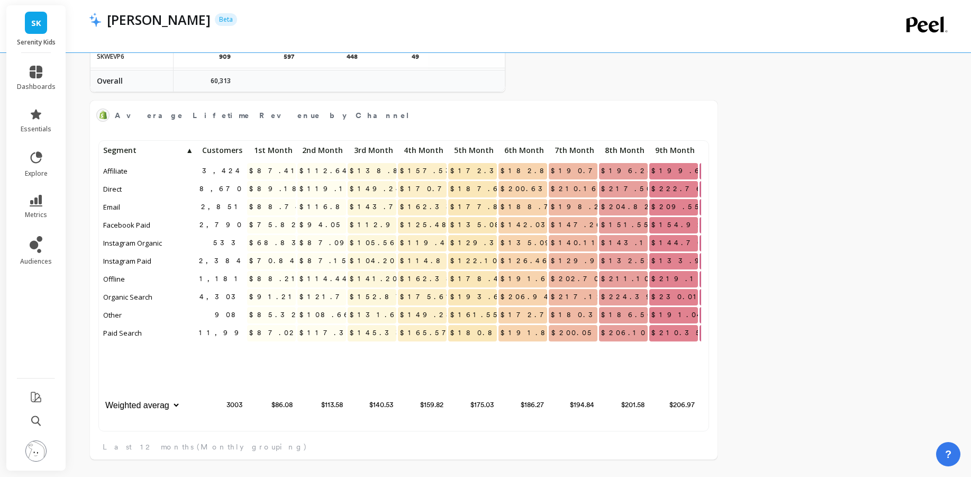
select select "sum"
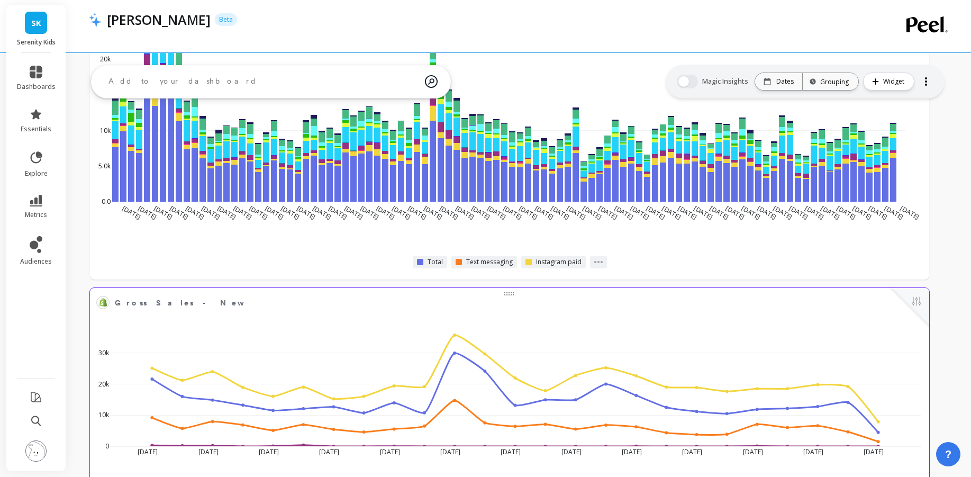
select select "sum"
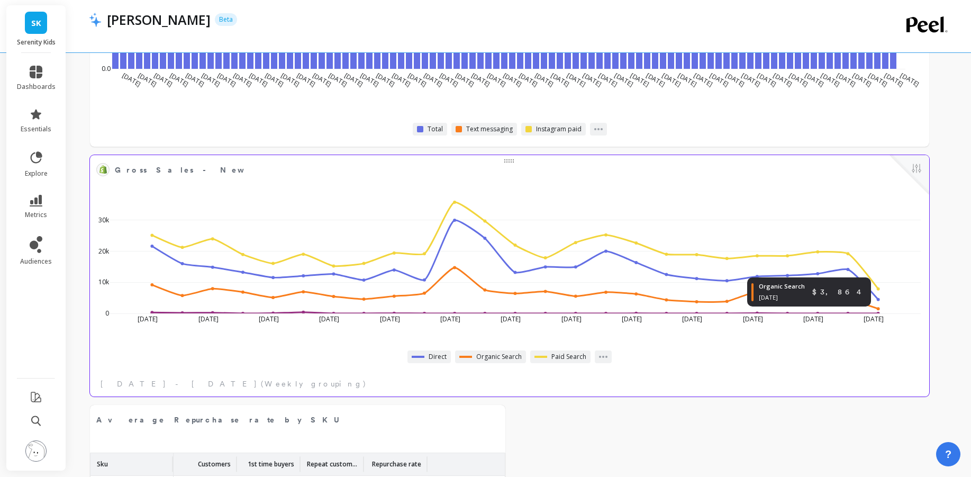
select select "sum"
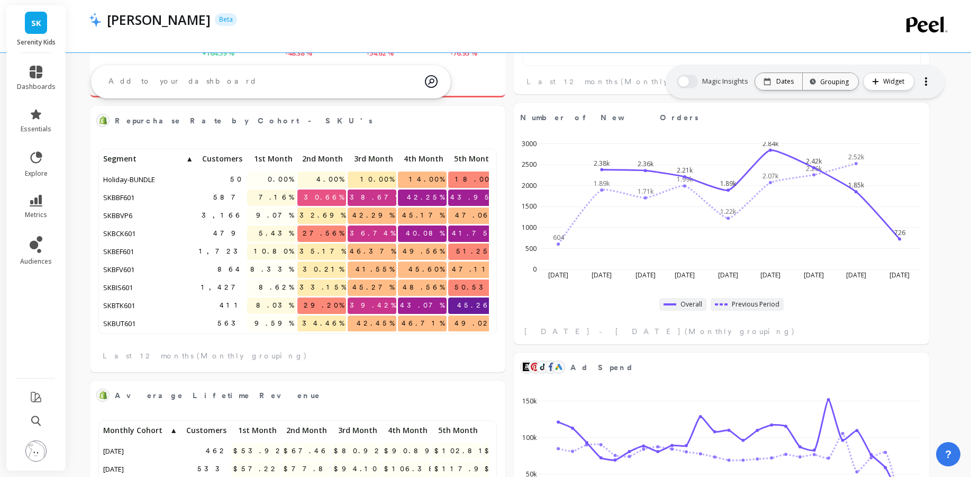
scroll to position [338, 0]
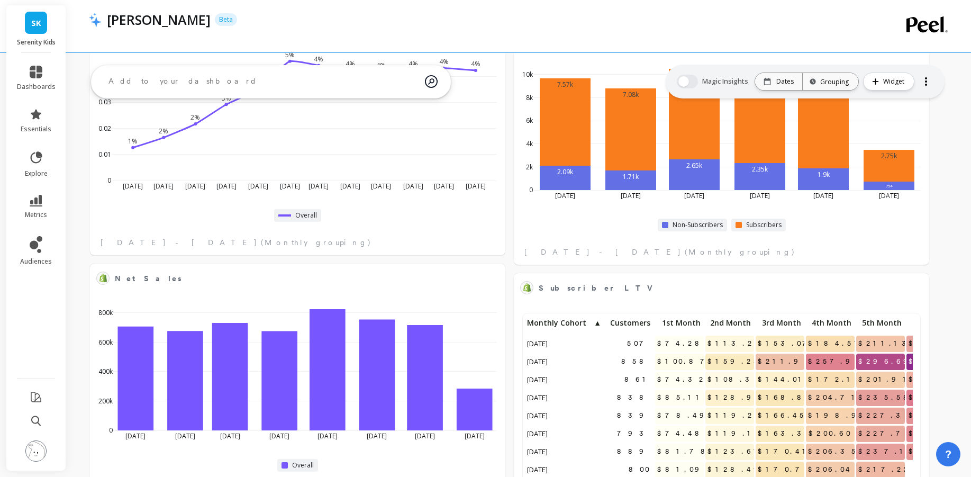
select select "sum"
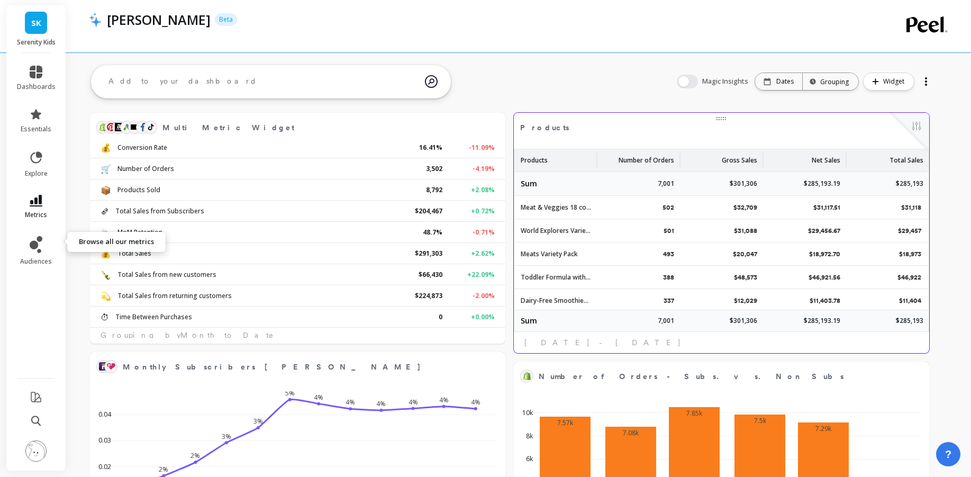
click at [42, 206] on icon at bounding box center [36, 201] width 13 height 12
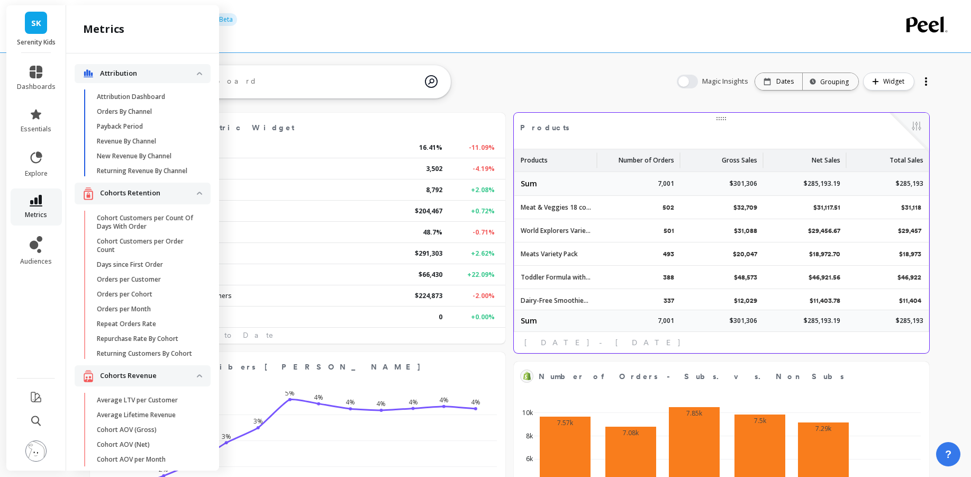
scroll to position [2836, 0]
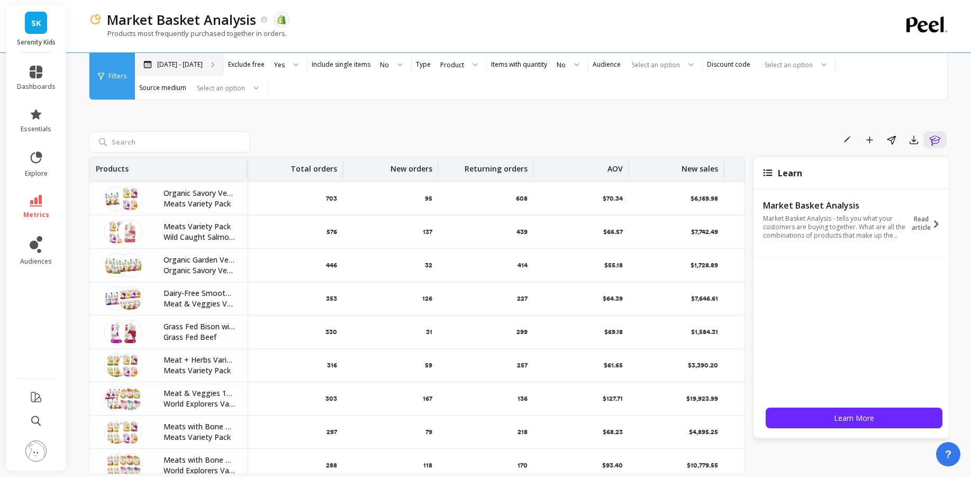
click at [203, 67] on p "[DATE] - [DATE]" at bounding box center [179, 64] width 45 height 8
click at [203, 60] on p "[DATE] - [DATE]" at bounding box center [179, 64] width 45 height 8
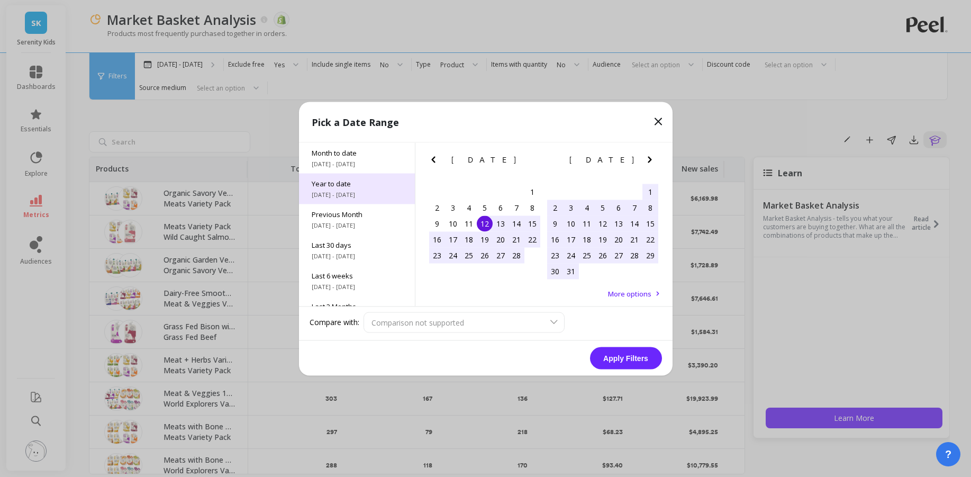
click at [336, 198] on span "[DATE] - [DATE]" at bounding box center [357, 194] width 90 height 8
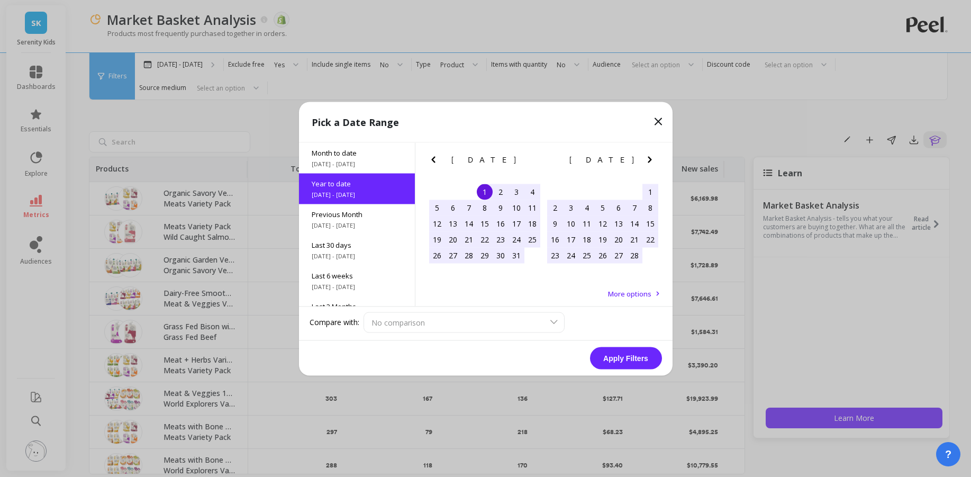
click at [606, 358] on button "Apply Filters" at bounding box center [626, 357] width 72 height 22
